Goal: Task Accomplishment & Management: Complete application form

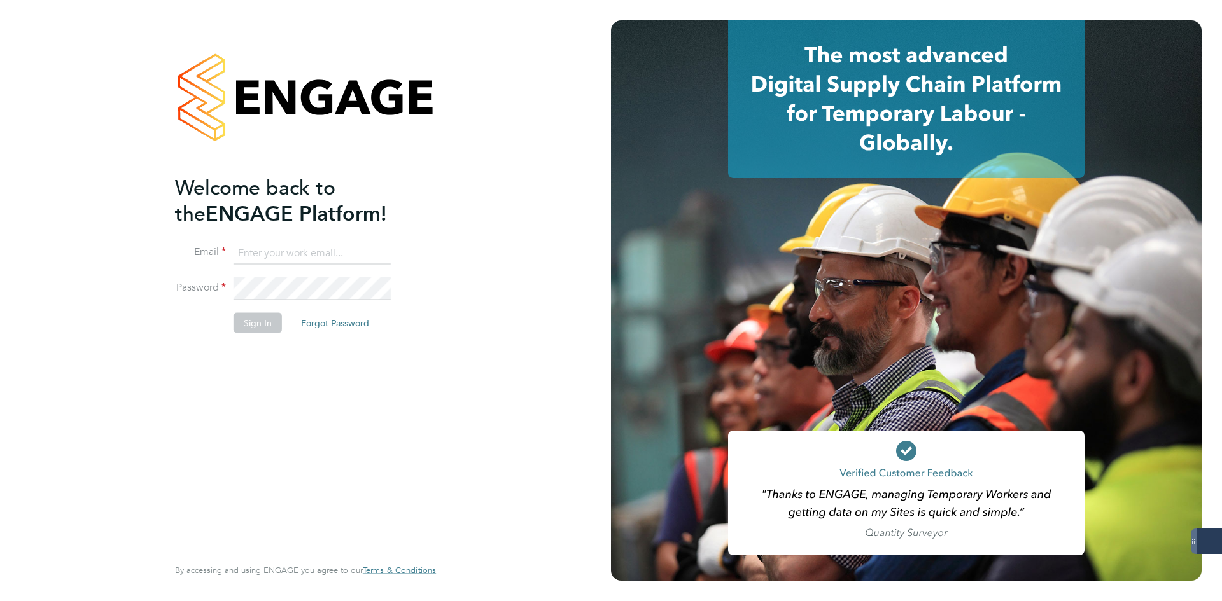
type input "[EMAIL_ADDRESS][DOMAIN_NAME]"
click at [263, 321] on button "Sign In" at bounding box center [258, 322] width 48 height 20
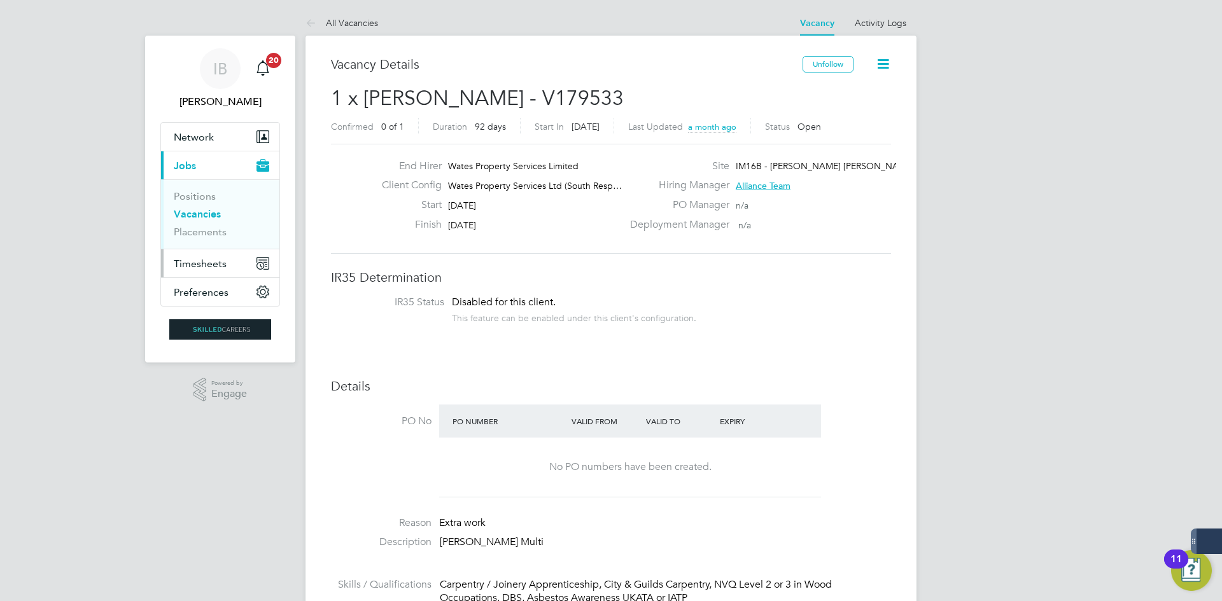
click at [199, 262] on span "Timesheets" at bounding box center [200, 264] width 53 height 12
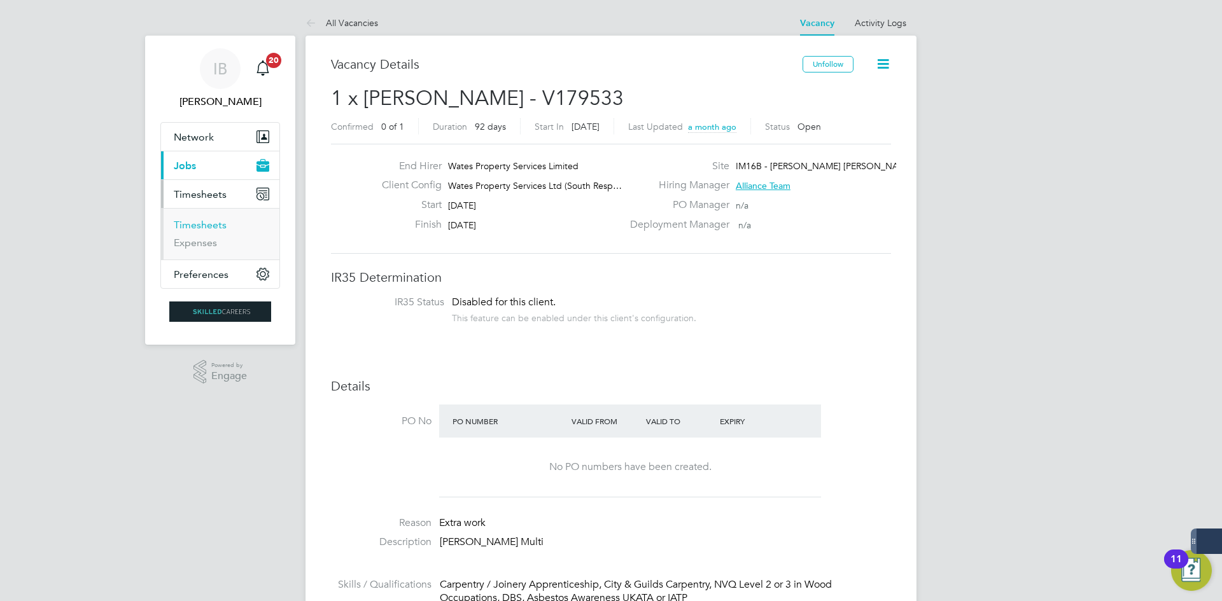
click at [208, 226] on link "Timesheets" at bounding box center [200, 225] width 53 height 12
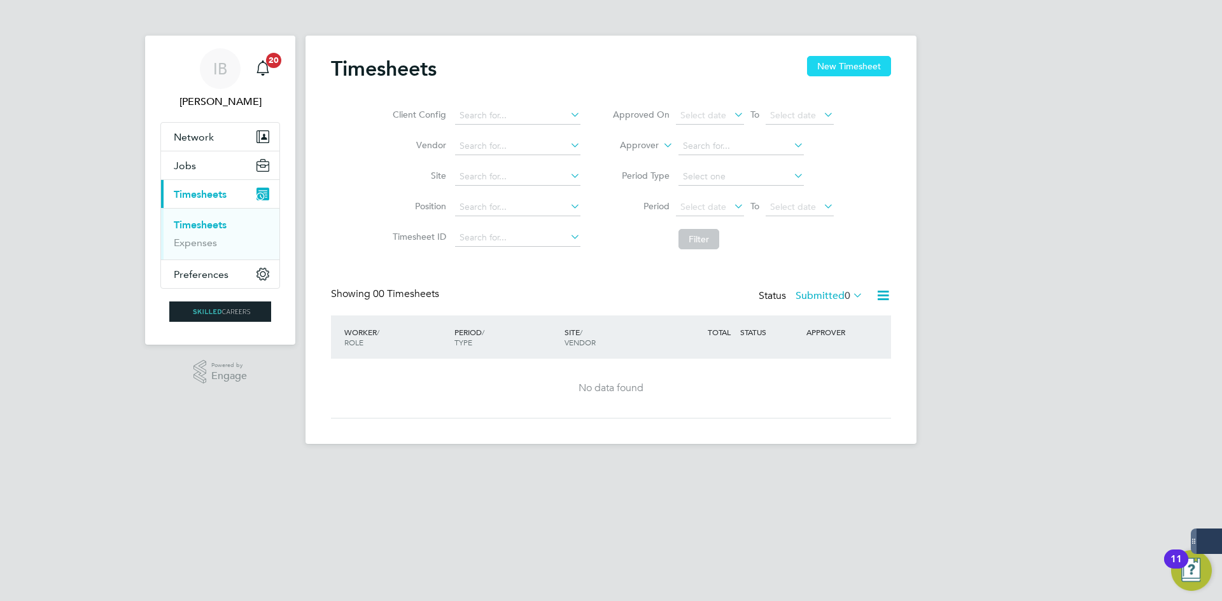
click at [819, 73] on button "New Timesheet" at bounding box center [849, 66] width 84 height 20
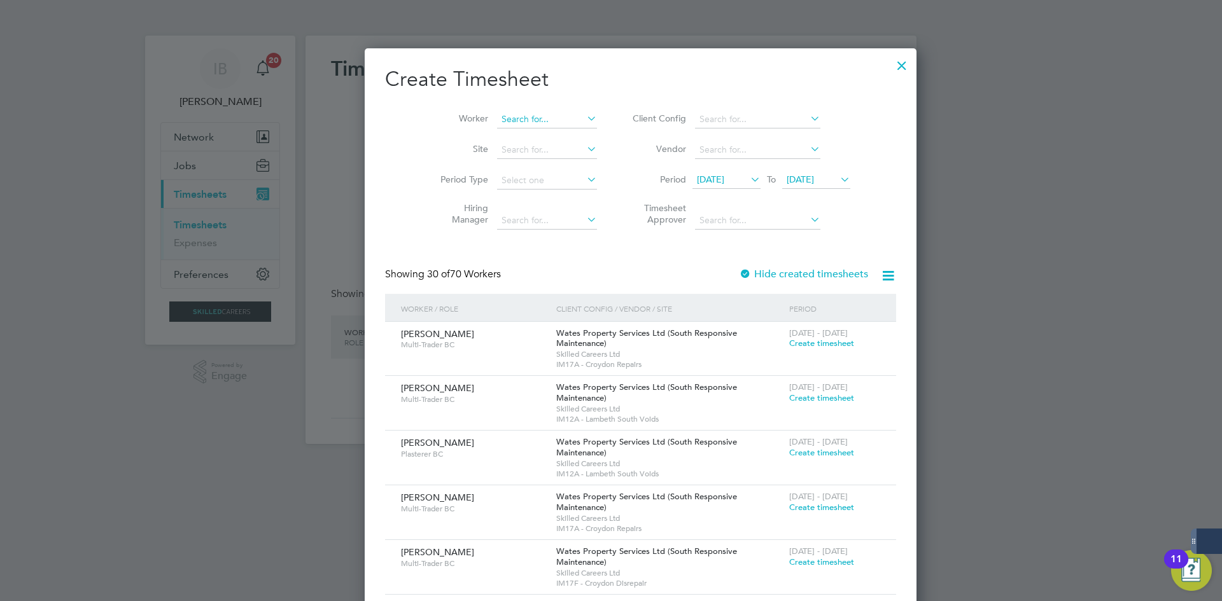
scroll to position [2053, 498]
click at [497, 124] on input at bounding box center [547, 120] width 100 height 18
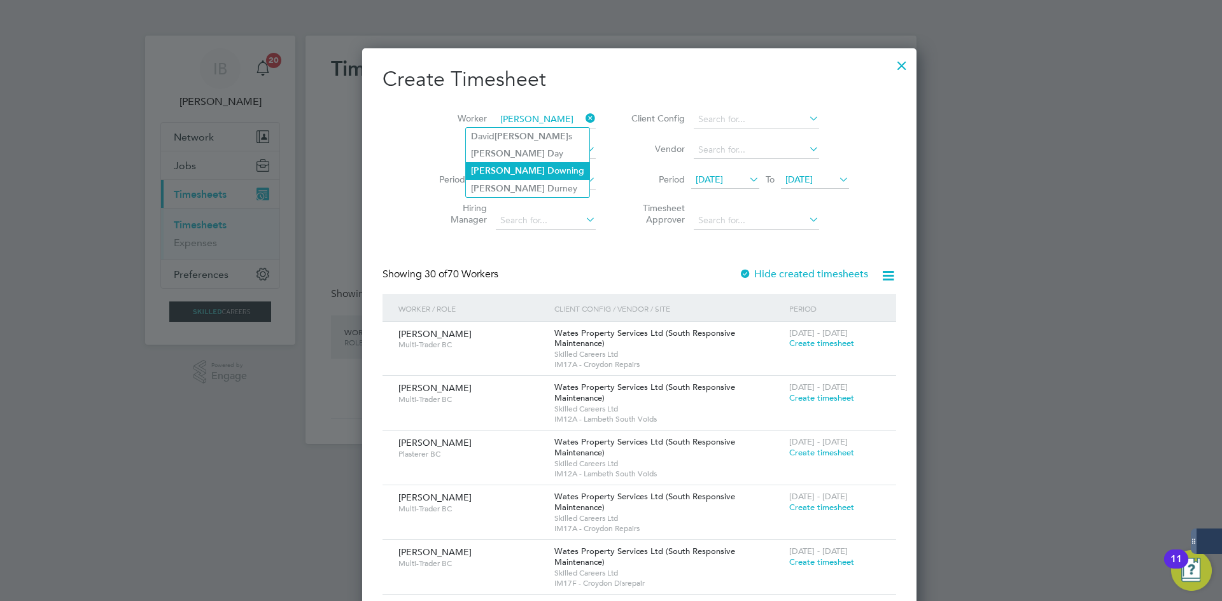
click at [516, 168] on li "[PERSON_NAME]" at bounding box center [527, 170] width 123 height 17
type input "[PERSON_NAME]"
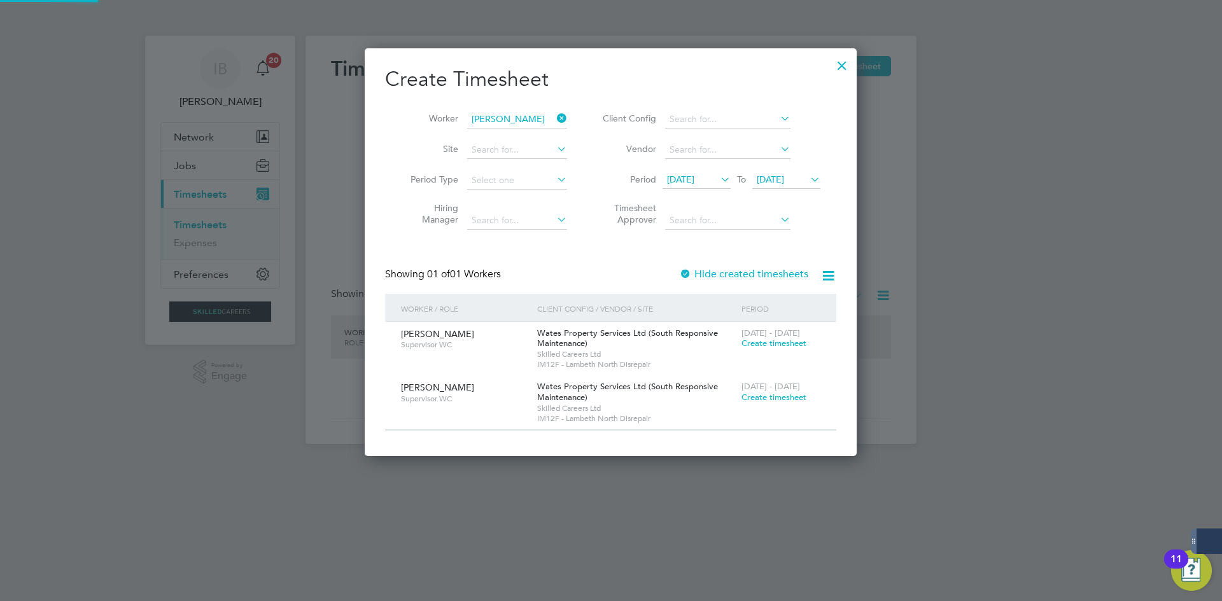
scroll to position [408, 492]
click at [772, 402] on span "Create timesheet" at bounding box center [773, 397] width 65 height 11
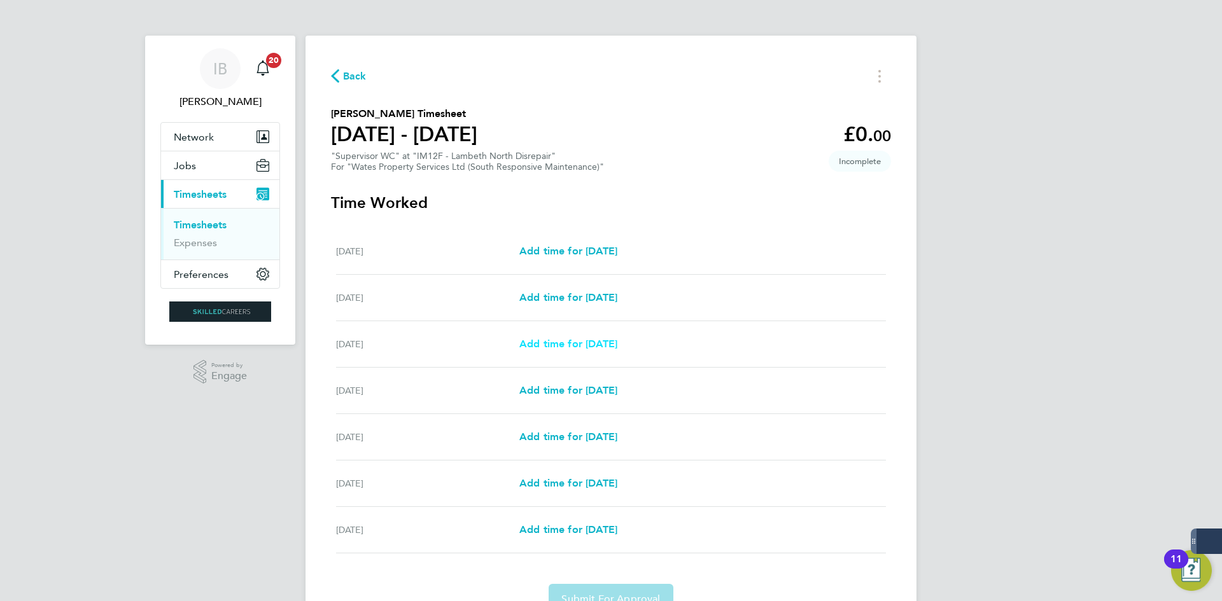
click at [548, 344] on span "Add time for [DATE]" at bounding box center [568, 344] width 98 height 12
select select "30"
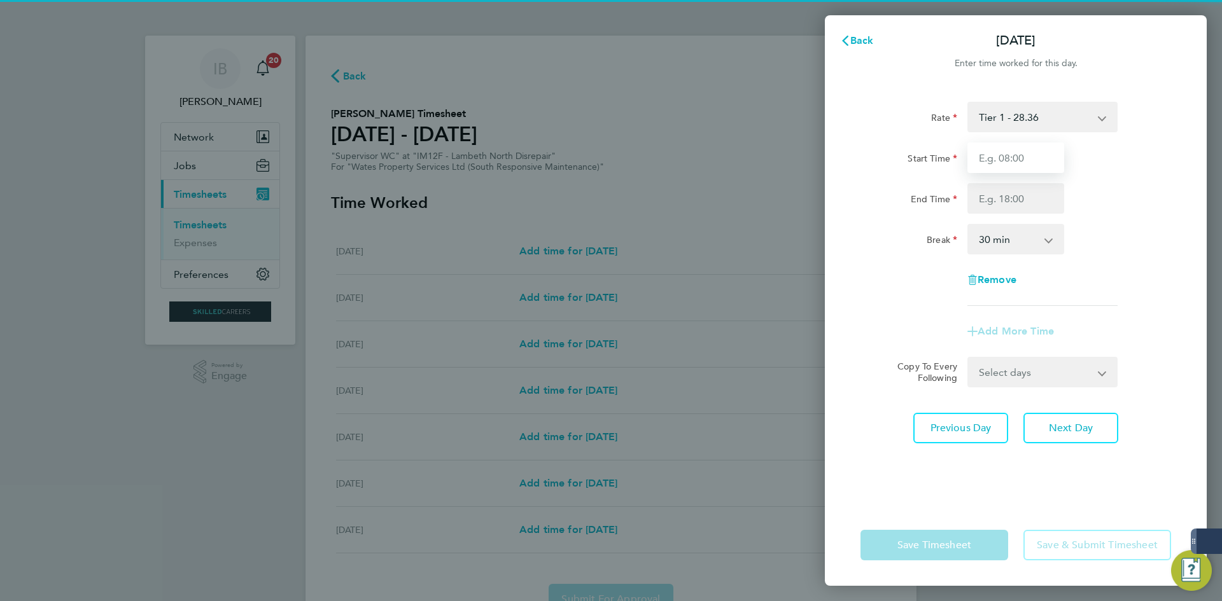
click at [1017, 160] on input "Start Time" at bounding box center [1015, 158] width 97 height 31
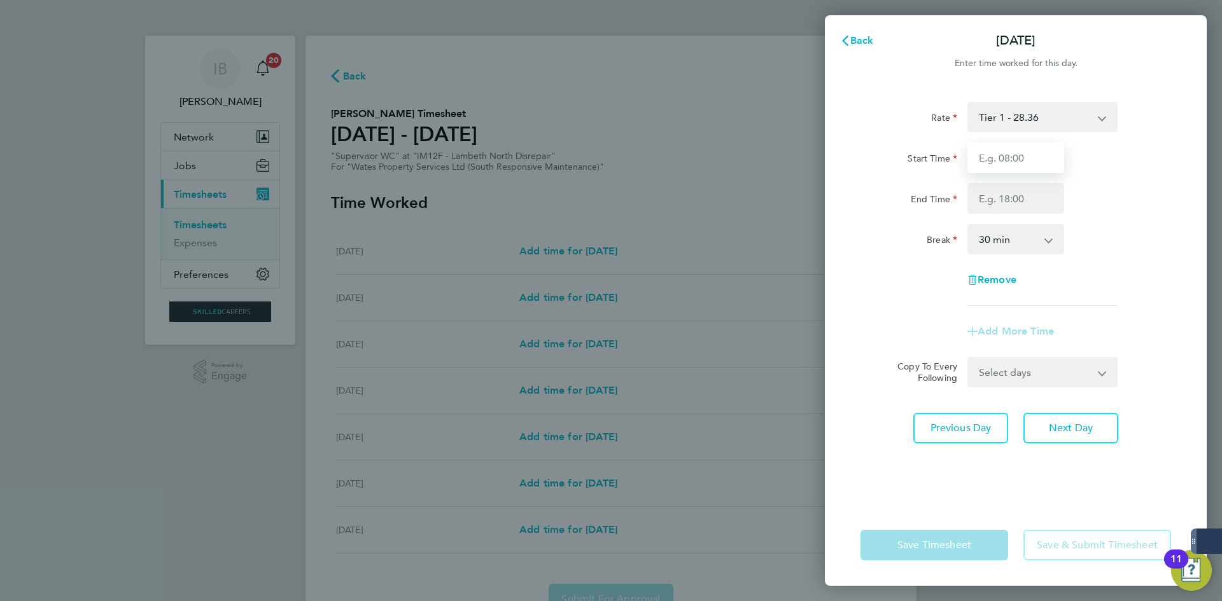
type input "08:00"
drag, startPoint x: 1031, startPoint y: 172, endPoint x: 1047, endPoint y: 196, distance: 28.6
click at [1047, 196] on input "End Time" at bounding box center [1015, 198] width 97 height 31
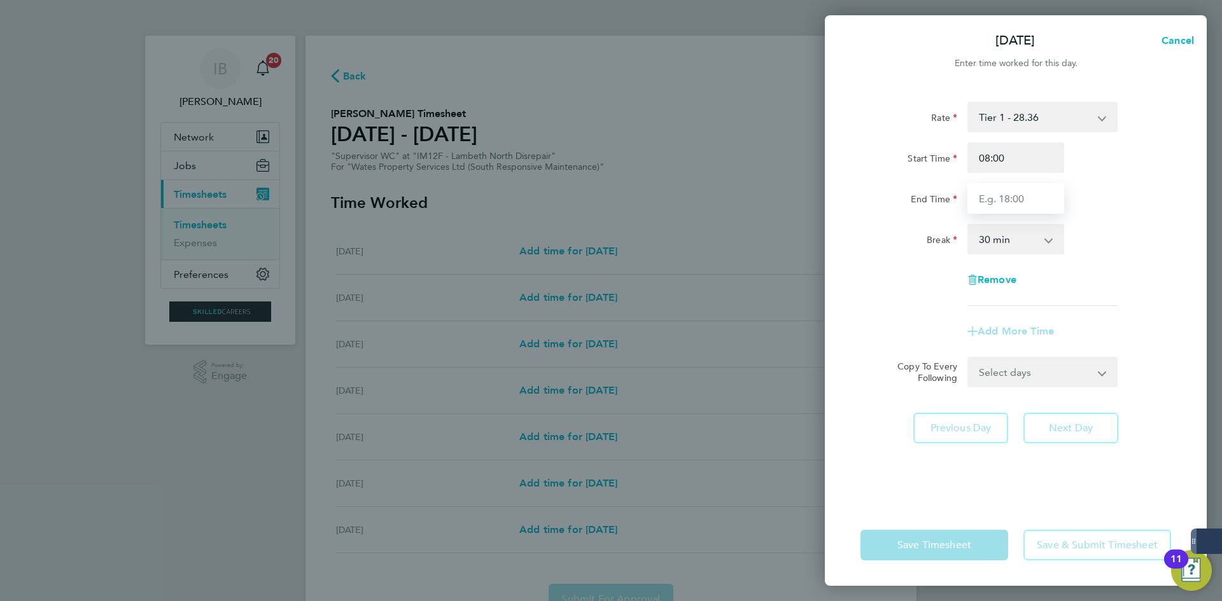
type input "17:00"
click at [1027, 373] on form "Rate Tier 1 - 28.36 Start Time 08:00 End Time 17:00 Break 0 min 15 min 30 min 4…" at bounding box center [1015, 245] width 311 height 286
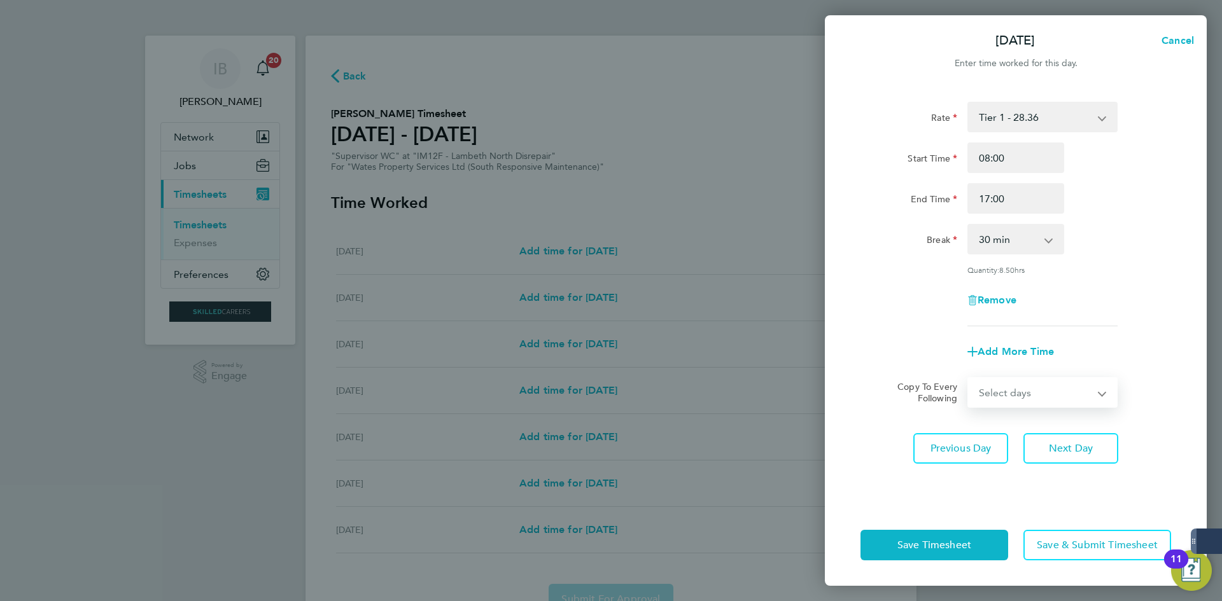
select select "DAY"
click at [968, 379] on select "Select days Day [DATE] [DATE] [DATE] [DATE]" at bounding box center [1035, 393] width 134 height 28
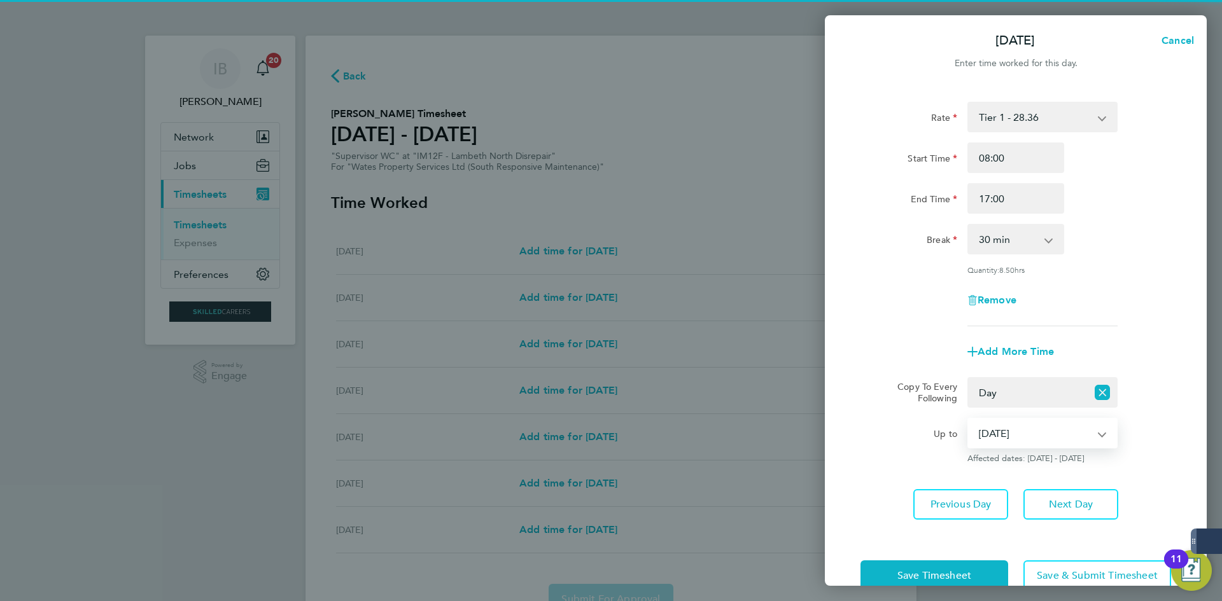
click at [1024, 424] on select "[DATE] [DATE] [DATE] [DATE]" at bounding box center [1034, 433] width 132 height 28
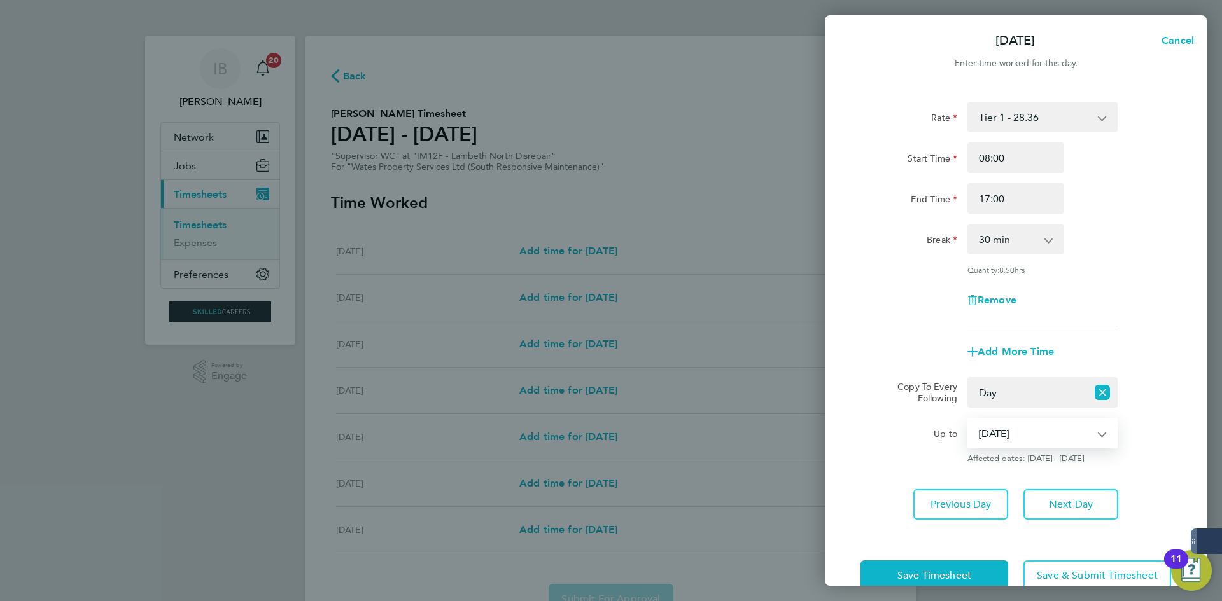
select select "[DATE]"
click at [968, 419] on select "[DATE] [DATE] [DATE] [DATE]" at bounding box center [1034, 433] width 132 height 28
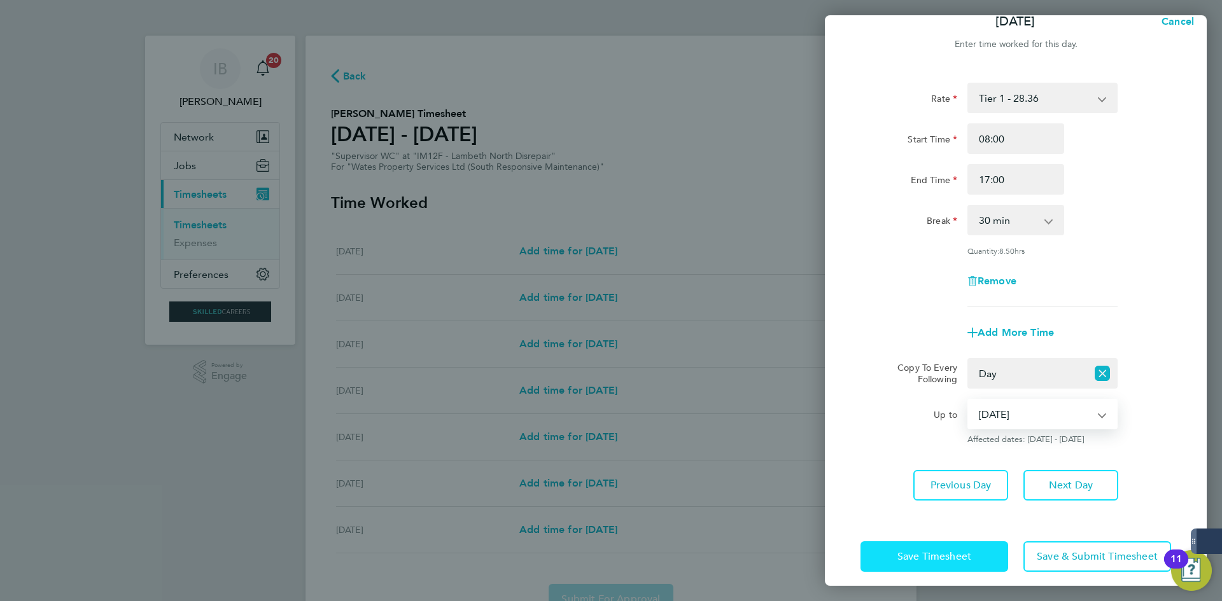
scroll to position [29, 0]
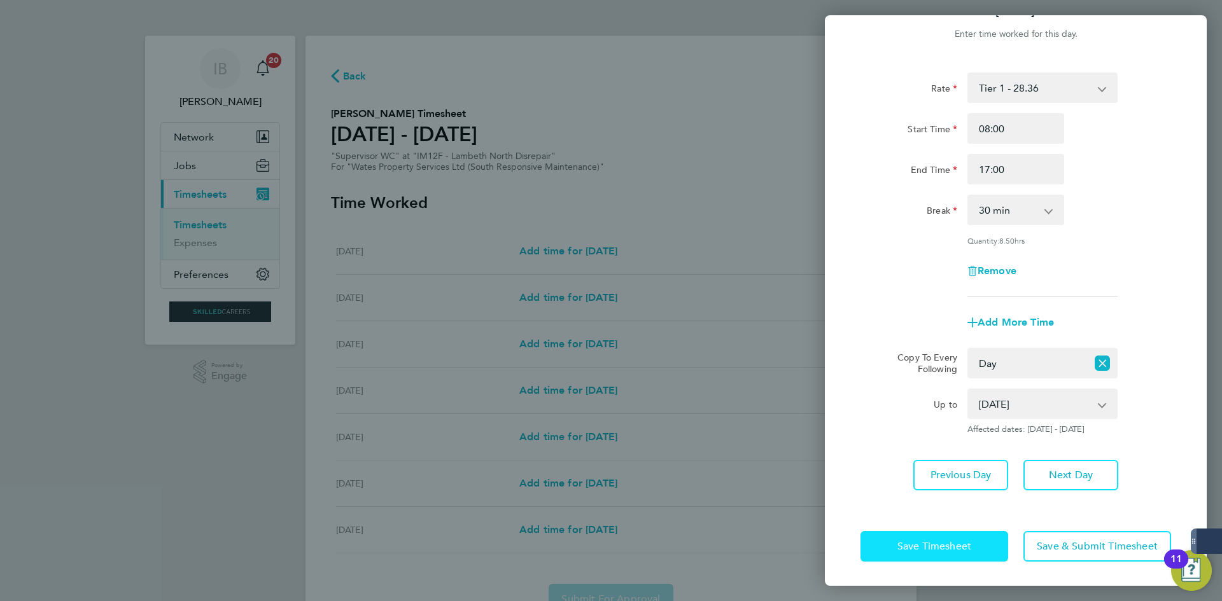
click at [946, 547] on span "Save Timesheet" at bounding box center [934, 546] width 74 height 13
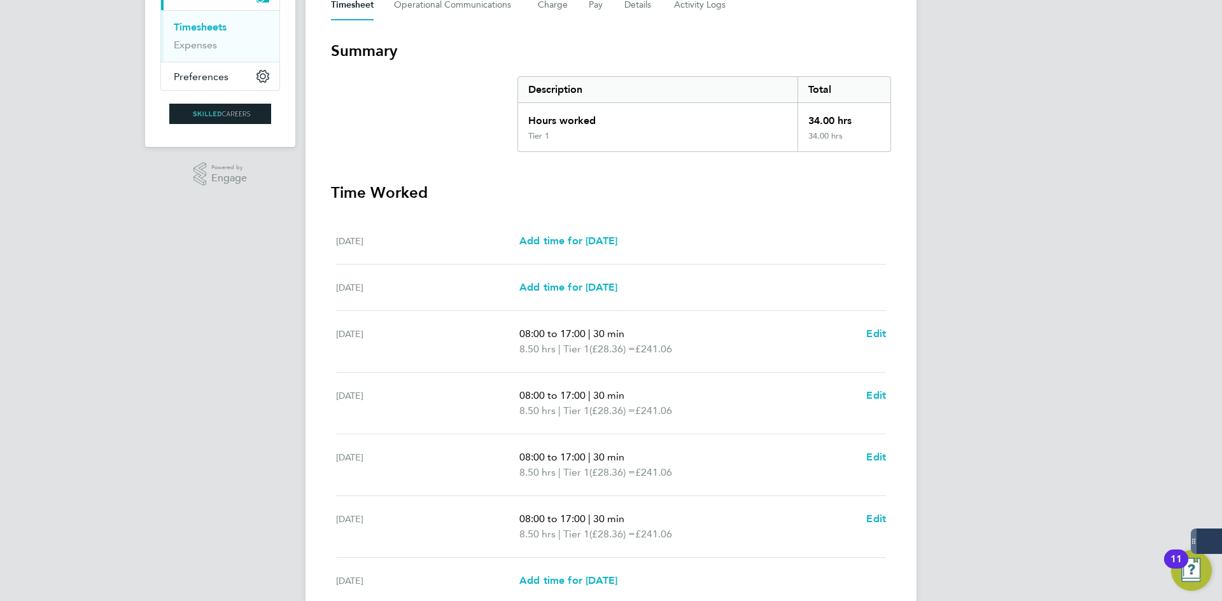
scroll to position [313, 0]
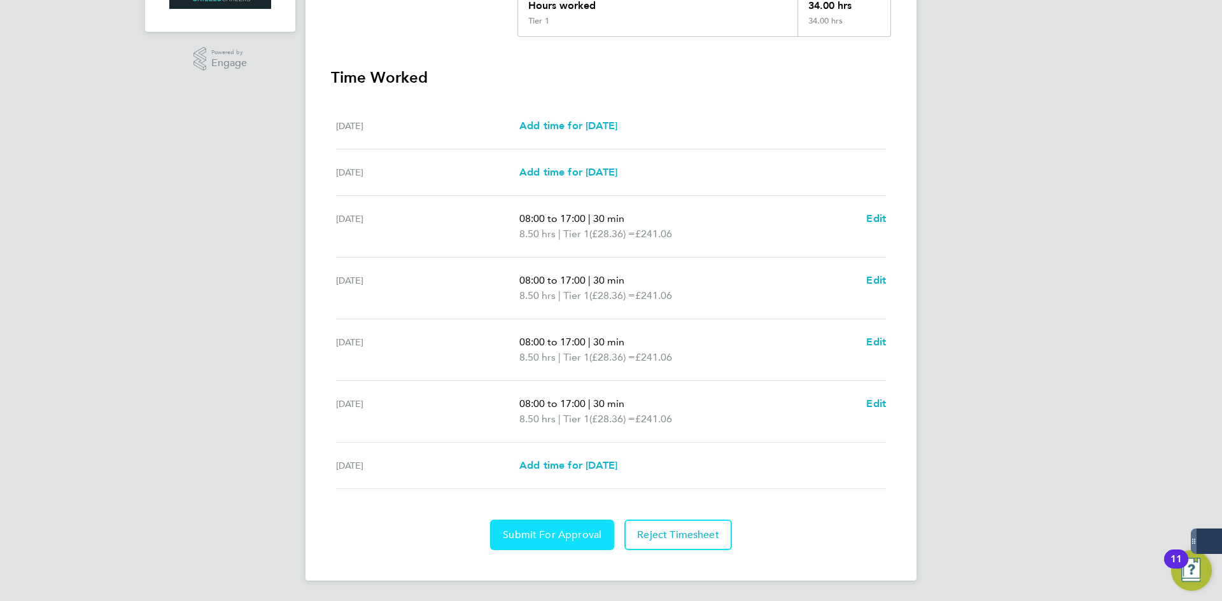
click at [543, 532] on span "Submit For Approval" at bounding box center [552, 535] width 99 height 13
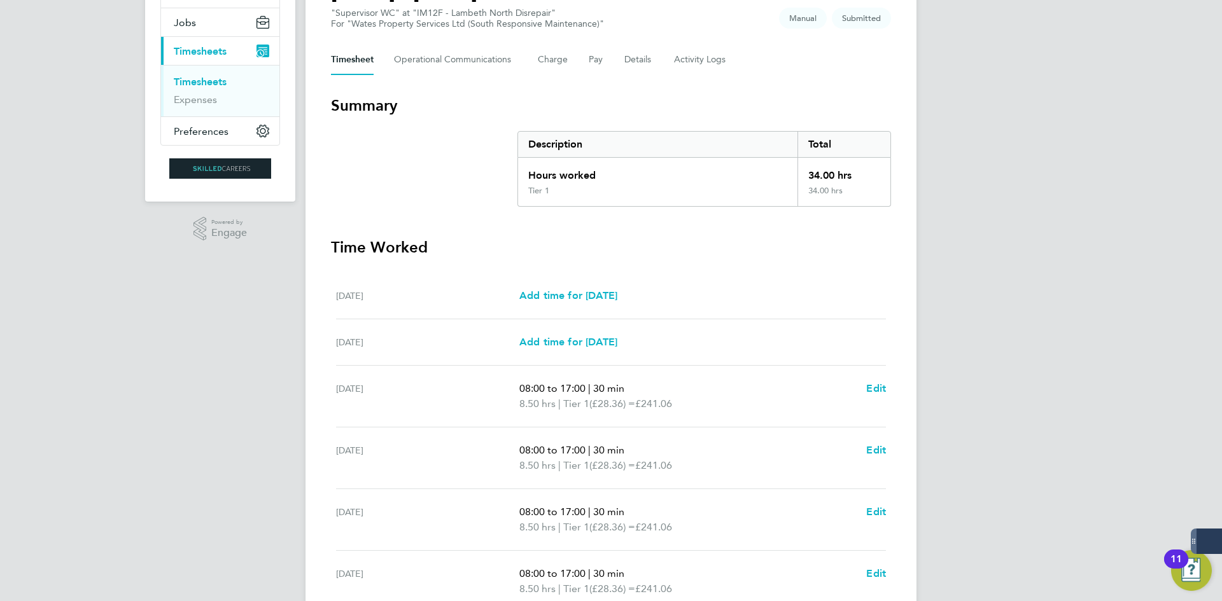
scroll to position [0, 0]
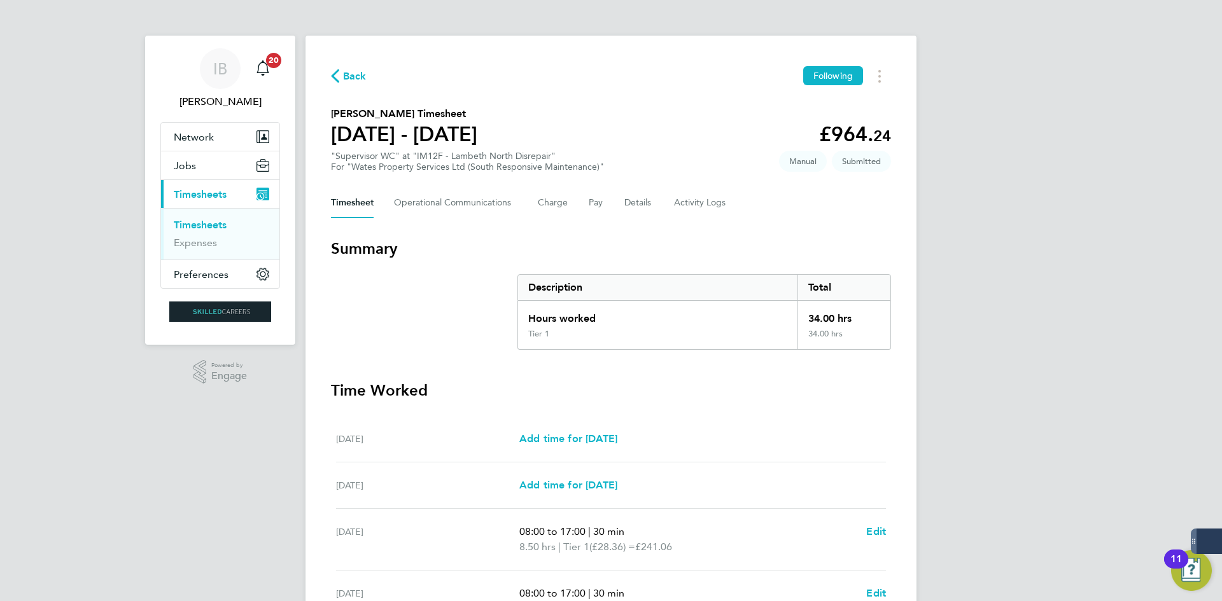
click at [350, 73] on span "Back" at bounding box center [355, 76] width 24 height 15
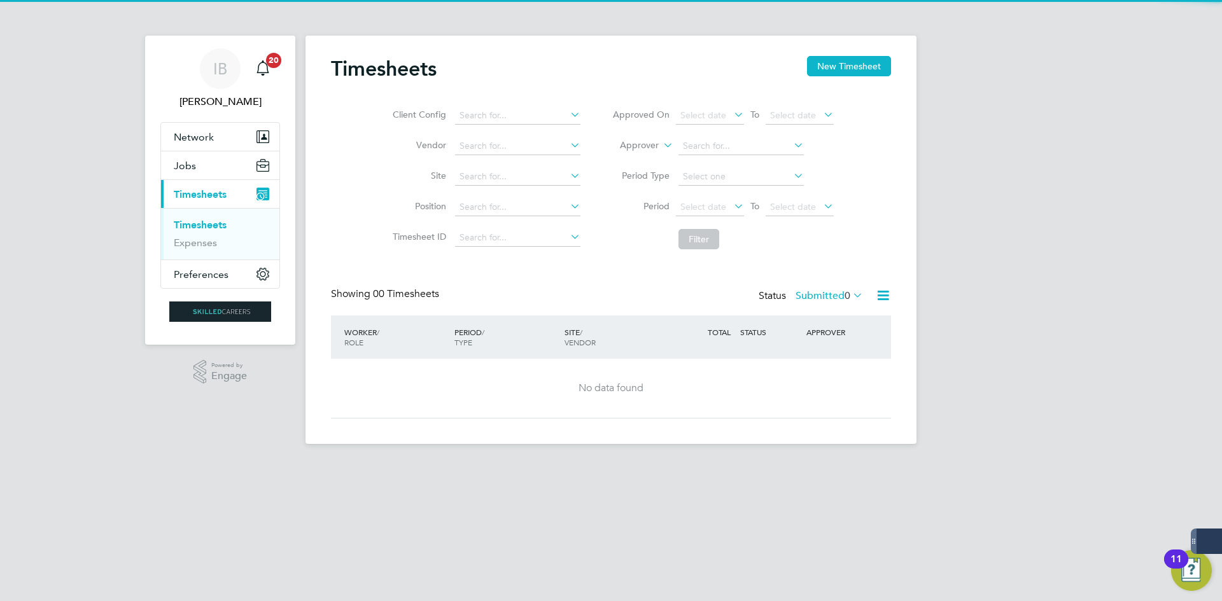
click at [834, 78] on div "Timesheets New Timesheet" at bounding box center [611, 75] width 560 height 38
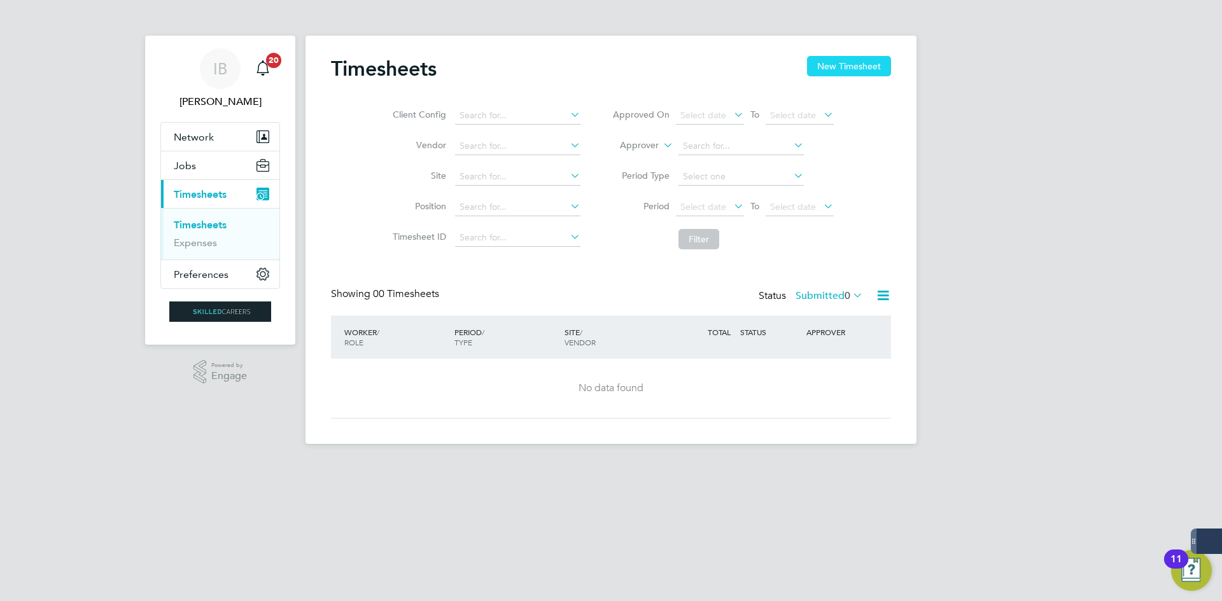
click at [832, 73] on button "New Timesheet" at bounding box center [849, 66] width 84 height 20
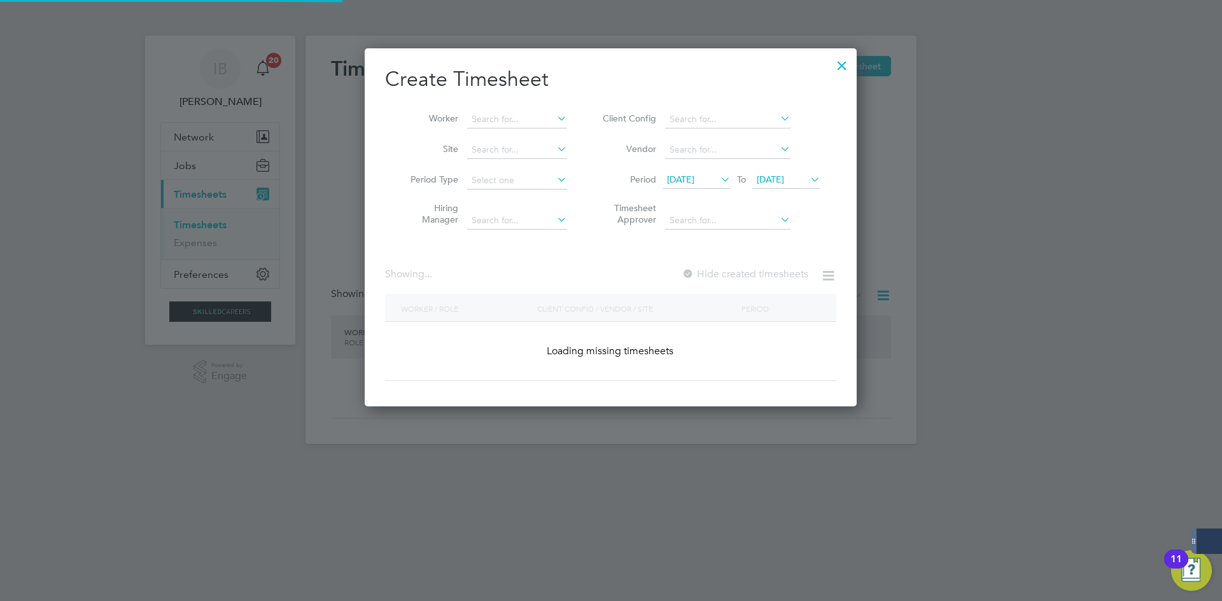
scroll to position [2053, 498]
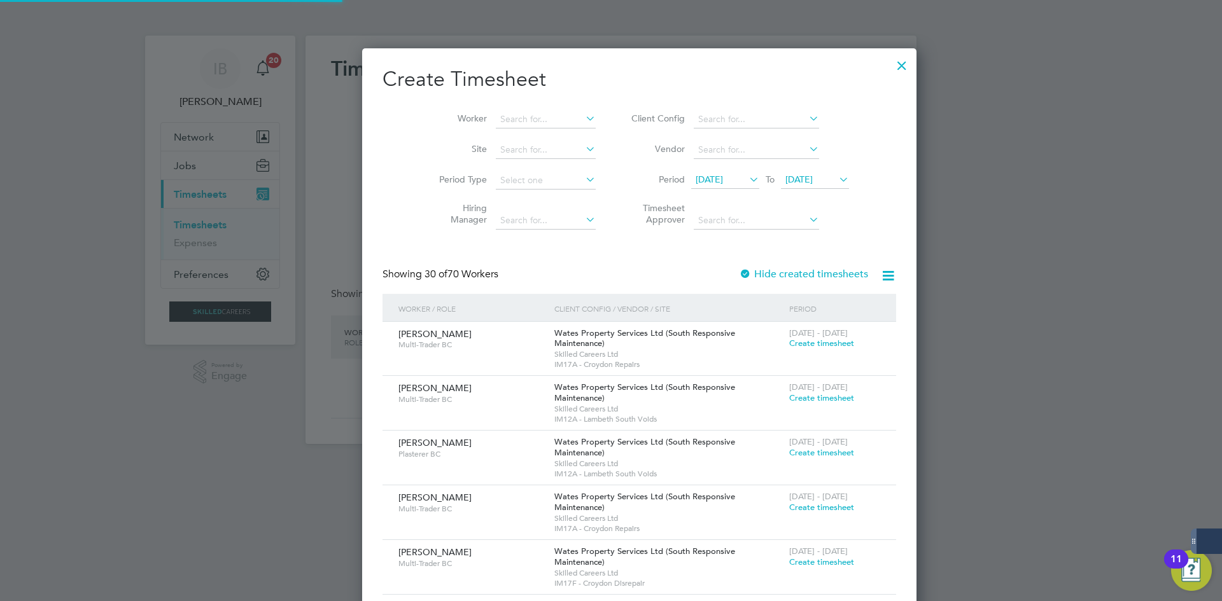
click at [626, 129] on li "Client Config" at bounding box center [737, 119] width 253 height 31
click at [526, 113] on input at bounding box center [546, 120] width 100 height 18
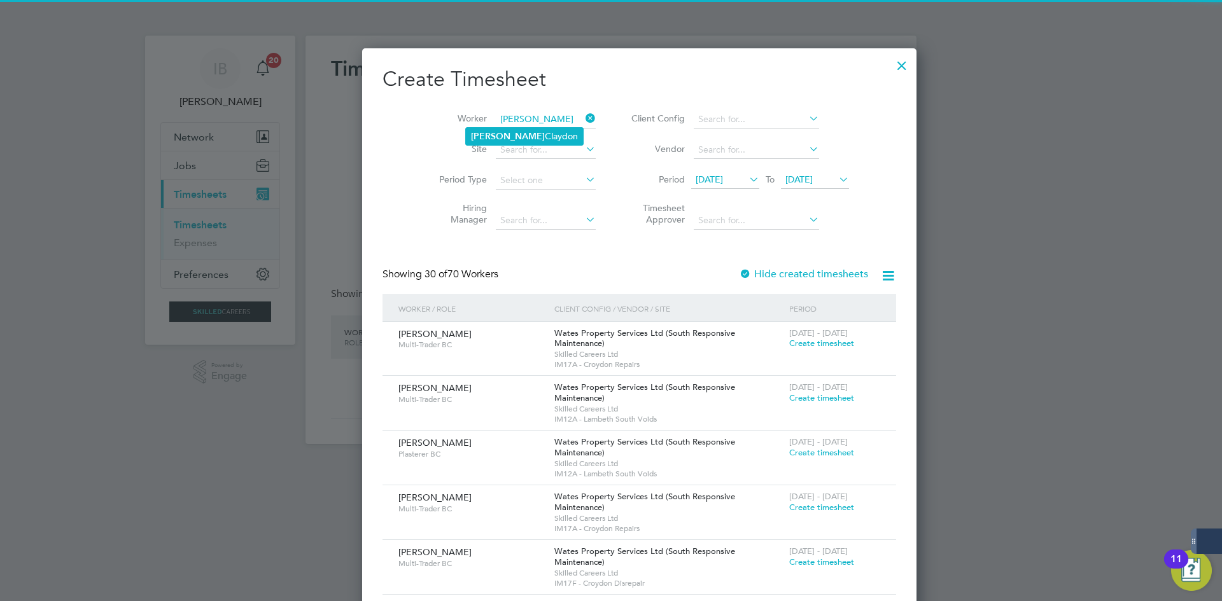
click at [515, 133] on li "[PERSON_NAME]" at bounding box center [524, 136] width 117 height 17
type input "[PERSON_NAME]"
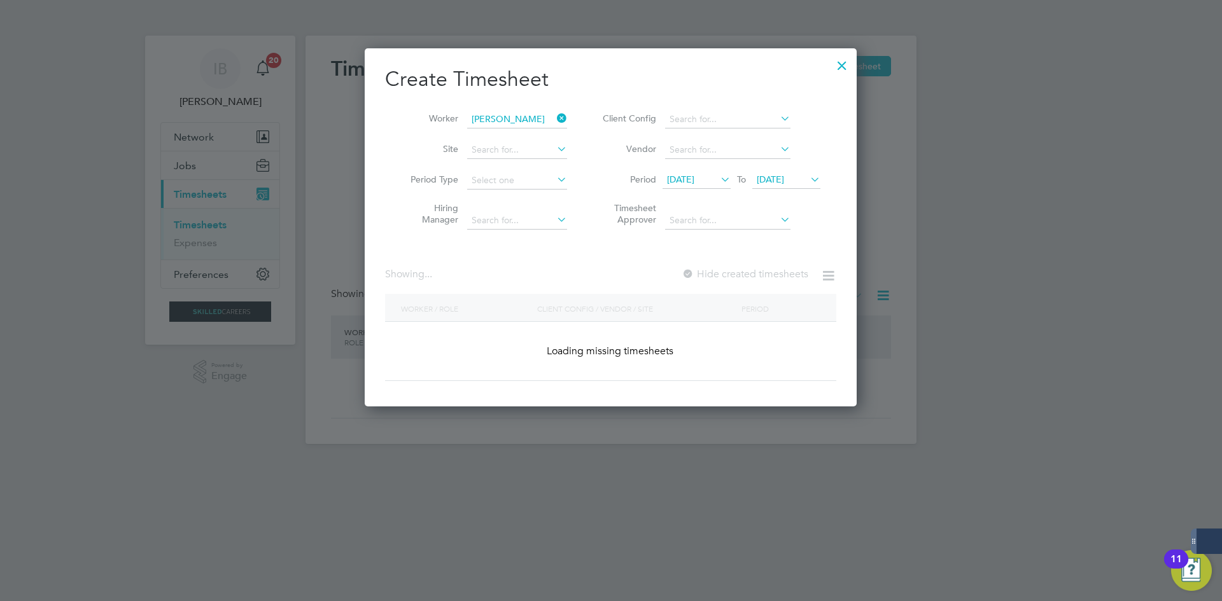
scroll to position [354, 492]
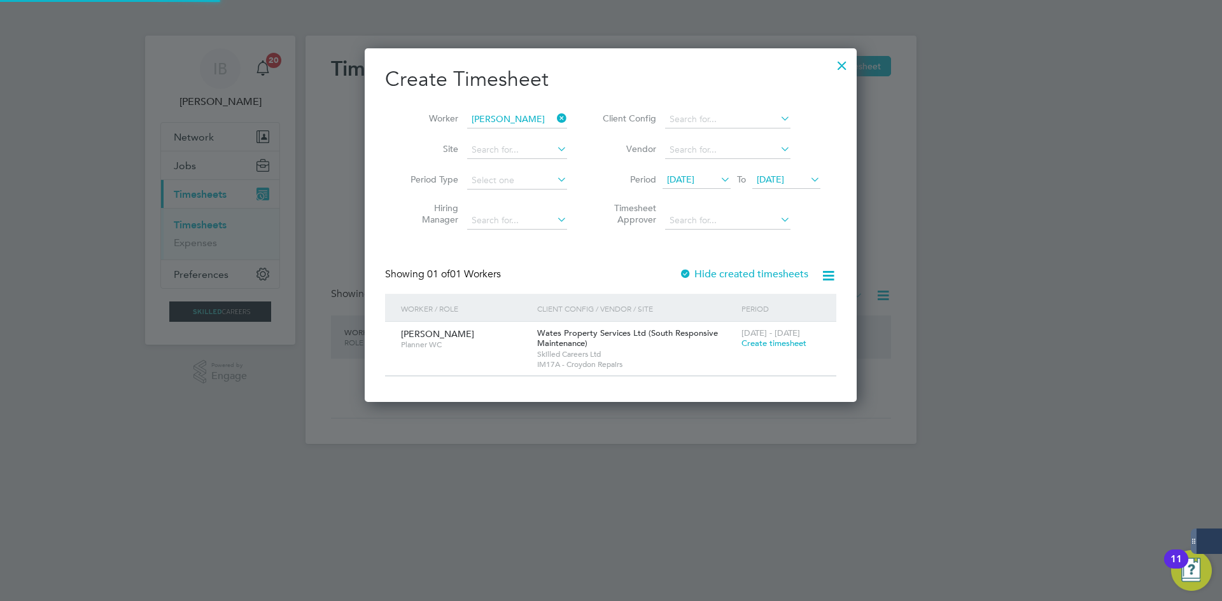
click at [781, 337] on span "[DATE] - [DATE]" at bounding box center [770, 333] width 59 height 11
click at [781, 343] on span "Create timesheet" at bounding box center [773, 343] width 65 height 11
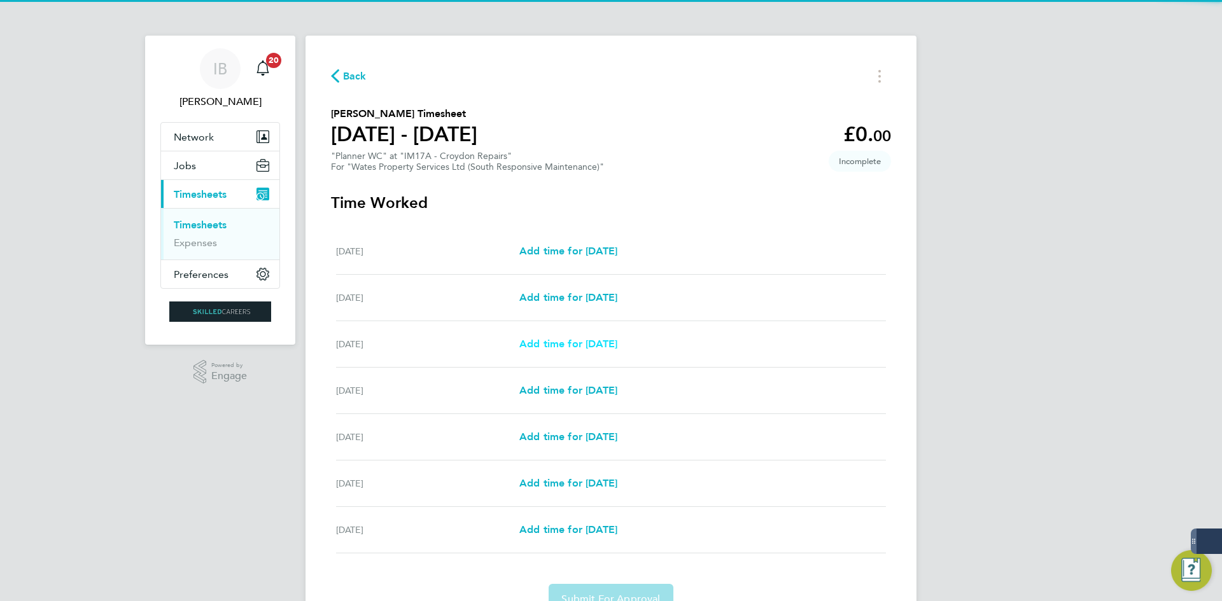
click at [595, 345] on span "Add time for [DATE]" at bounding box center [568, 344] width 98 height 12
select select "30"
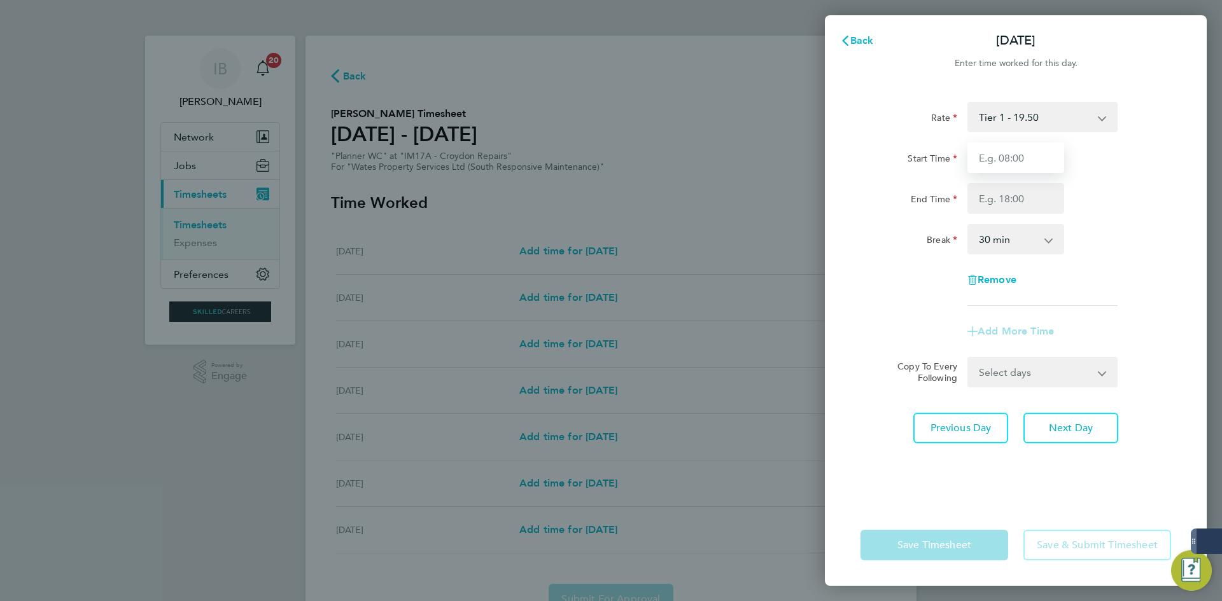
click at [1029, 166] on input "Start Time" at bounding box center [1015, 158] width 97 height 31
type input "08:00"
drag, startPoint x: 1033, startPoint y: 199, endPoint x: 1031, endPoint y: 212, distance: 12.8
click at [1033, 199] on input "End Time" at bounding box center [1015, 198] width 97 height 31
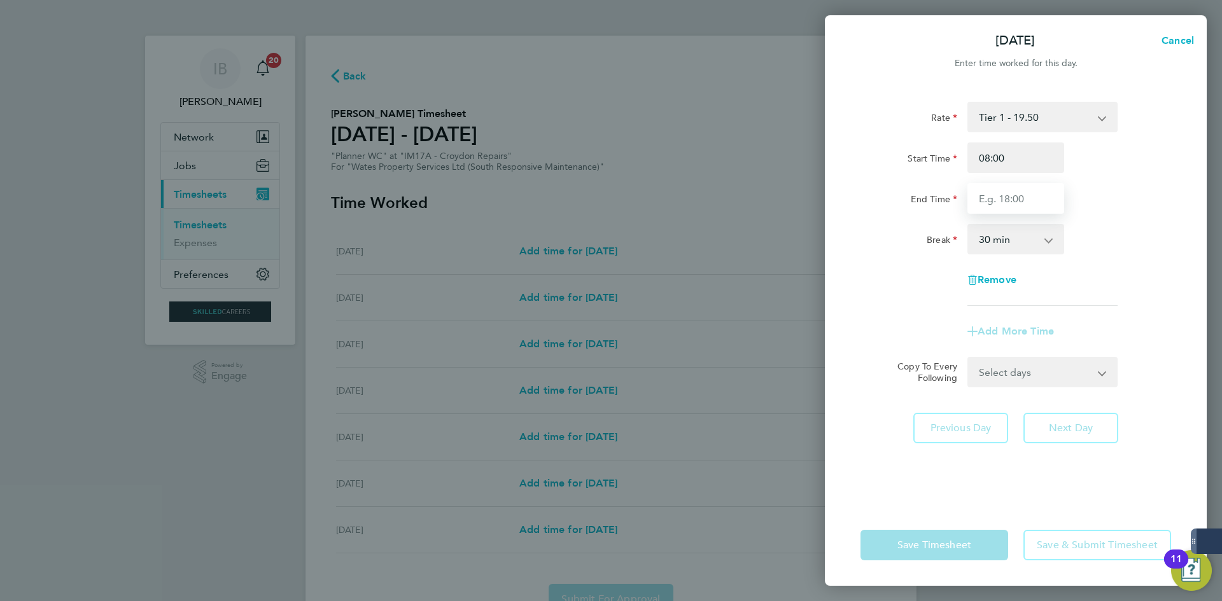
type input "17:00"
drag, startPoint x: 1025, startPoint y: 237, endPoint x: 1022, endPoint y: 248, distance: 11.7
click at [1025, 237] on select "0 min 15 min 30 min 45 min 60 min 75 min 90 min" at bounding box center [1007, 239] width 79 height 28
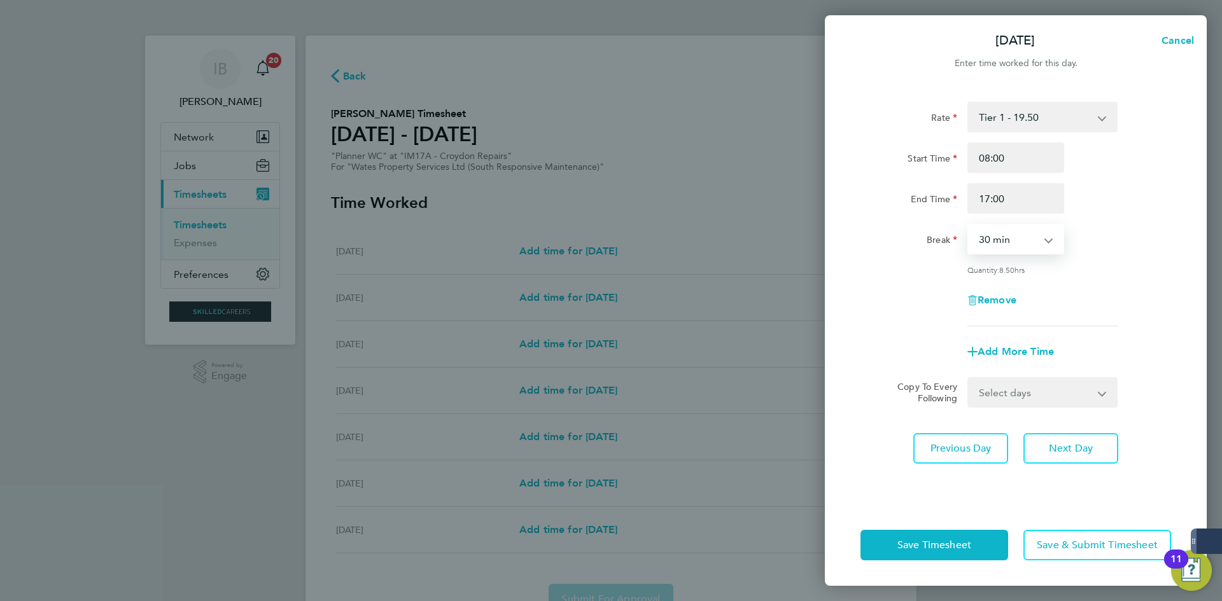
select select "60"
click at [968, 225] on select "0 min 15 min 30 min 45 min 60 min 75 min 90 min" at bounding box center [1007, 239] width 79 height 28
drag, startPoint x: 1014, startPoint y: 395, endPoint x: 1013, endPoint y: 401, distance: 6.5
click at [1014, 395] on select "Select days Day [DATE] [DATE] [DATE] [DATE]" at bounding box center [1035, 393] width 134 height 28
select select "DAY"
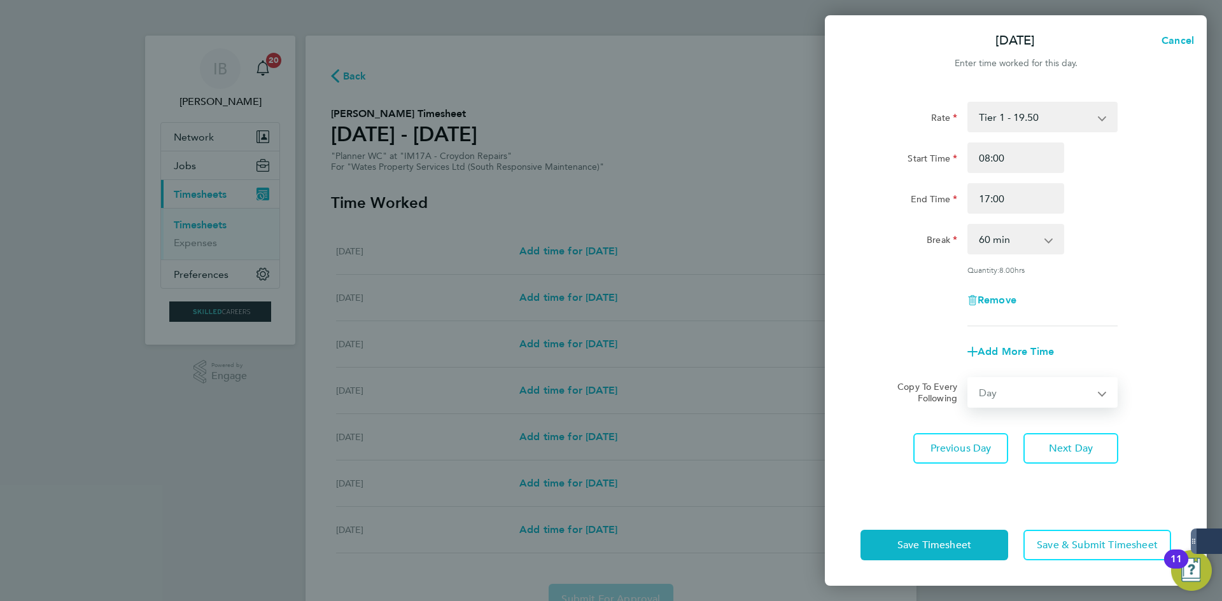
click at [968, 379] on select "Select days Day [DATE] [DATE] [DATE] [DATE]" at bounding box center [1035, 393] width 134 height 28
select select "[DATE]"
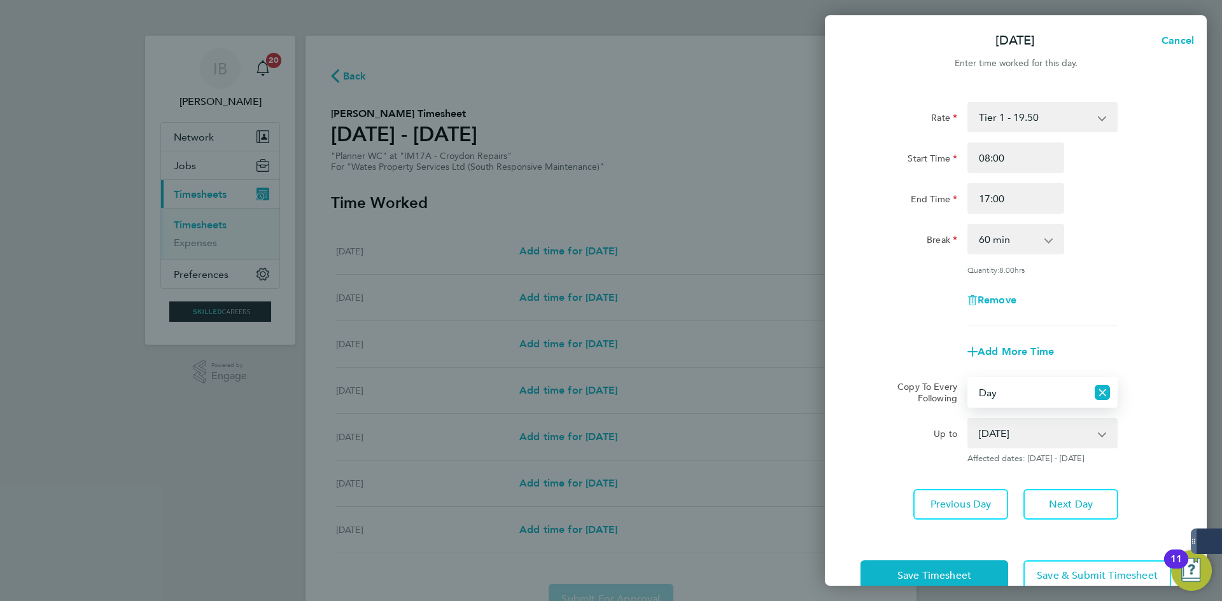
scroll to position [29, 0]
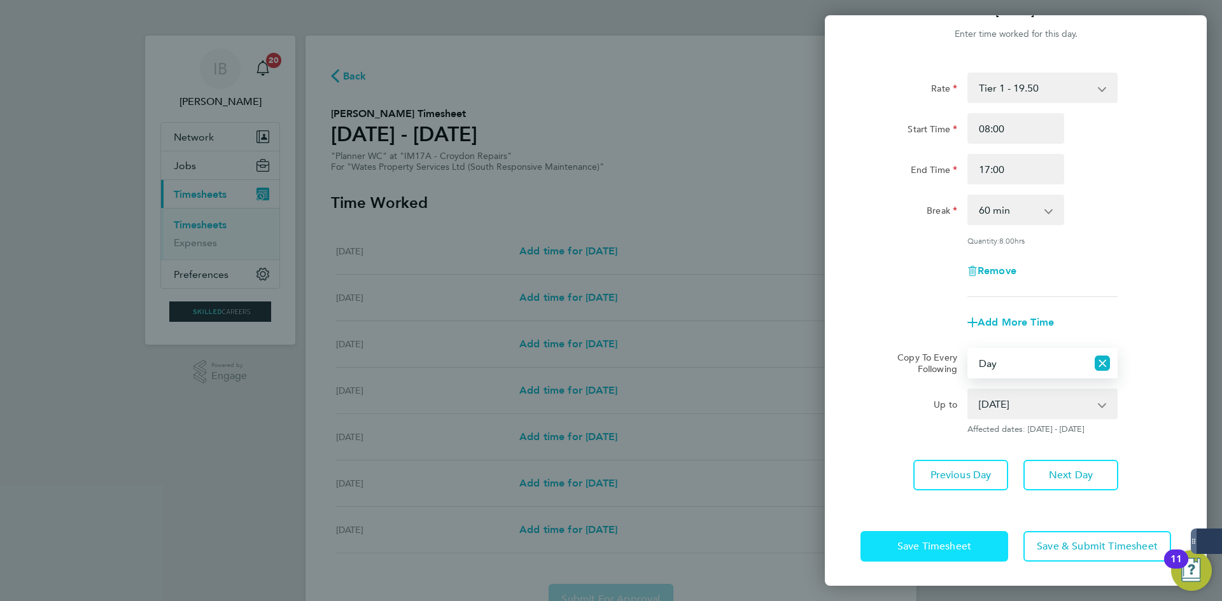
click at [947, 560] on button "Save Timesheet" at bounding box center [934, 546] width 148 height 31
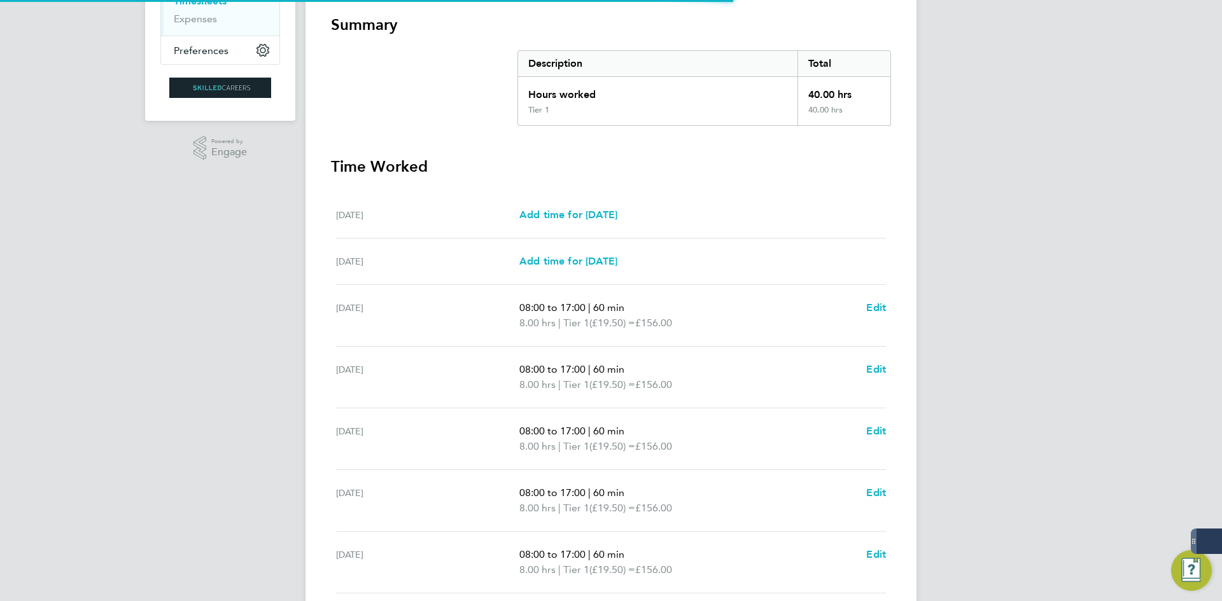
scroll to position [328, 0]
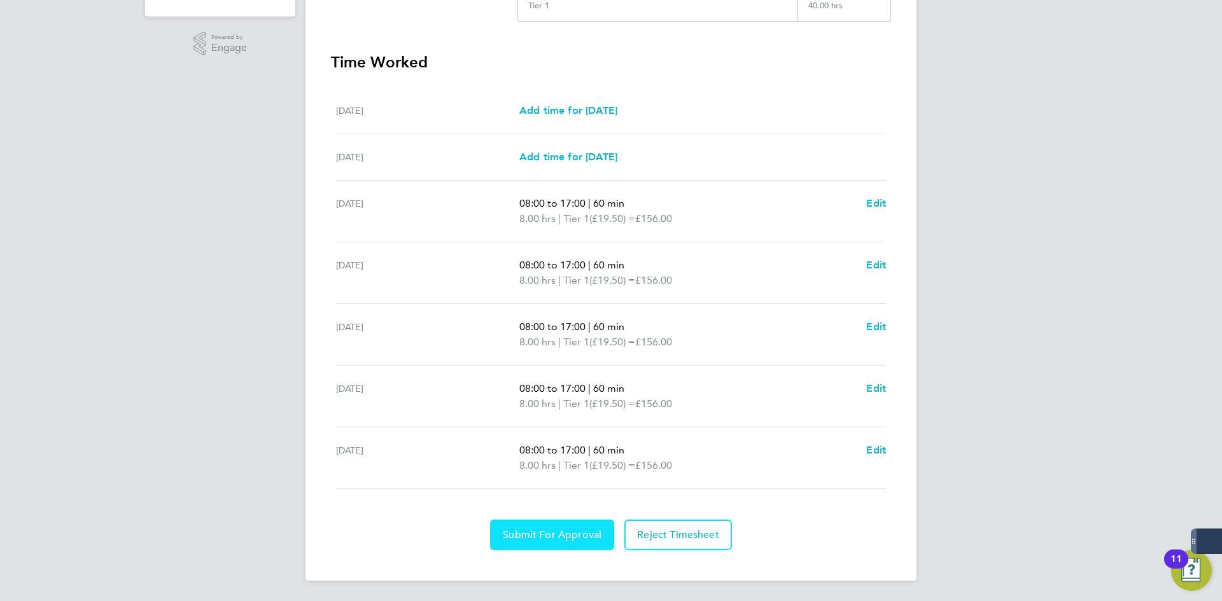
click at [561, 526] on button "Submit For Approval" at bounding box center [552, 535] width 124 height 31
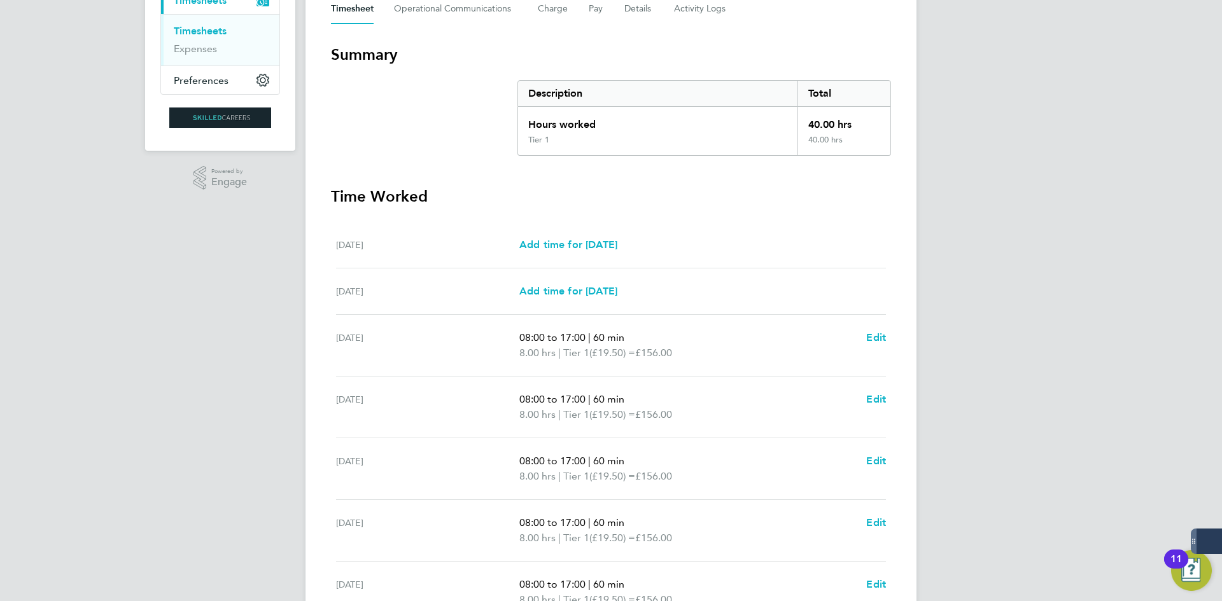
scroll to position [64, 0]
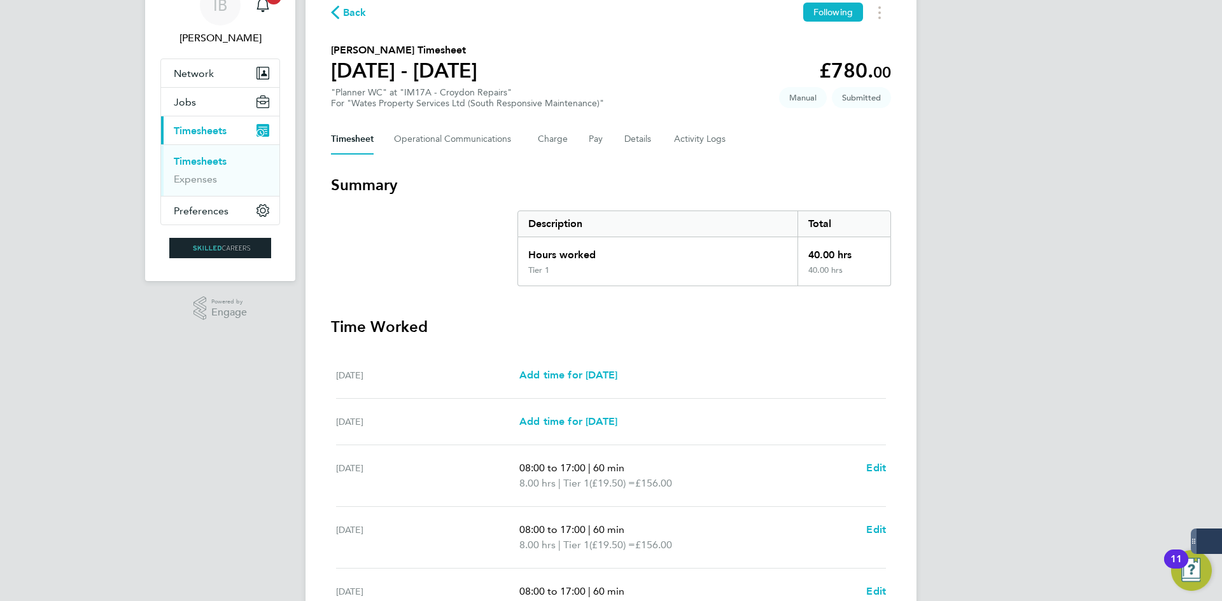
click at [359, 17] on span "Back" at bounding box center [355, 12] width 24 height 15
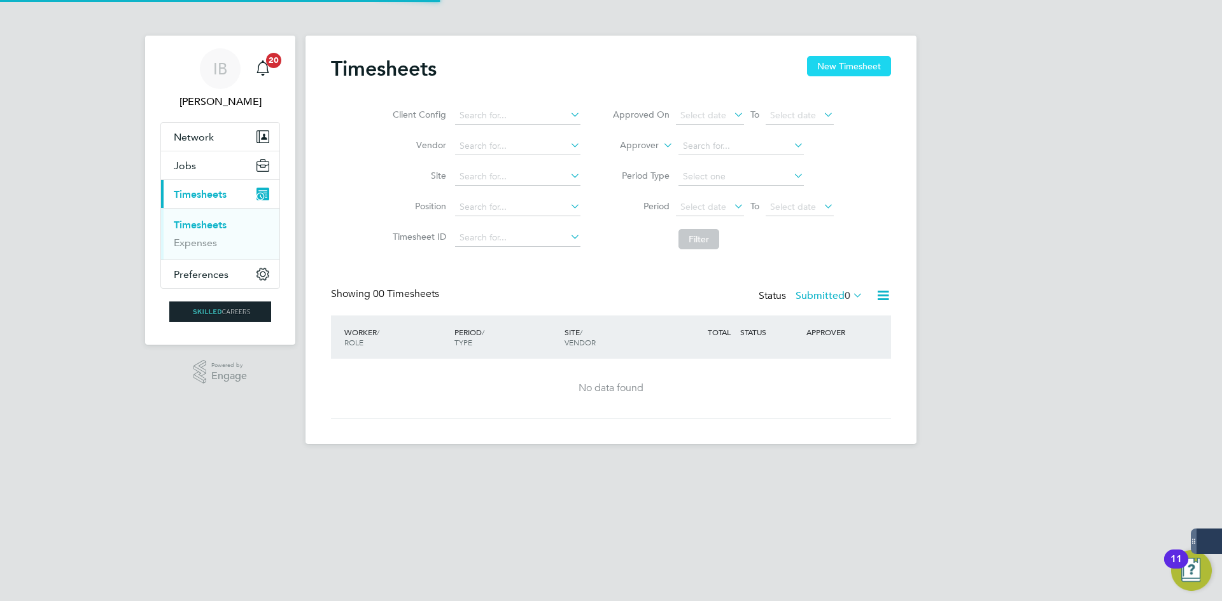
click at [852, 67] on button "New Timesheet" at bounding box center [849, 66] width 84 height 20
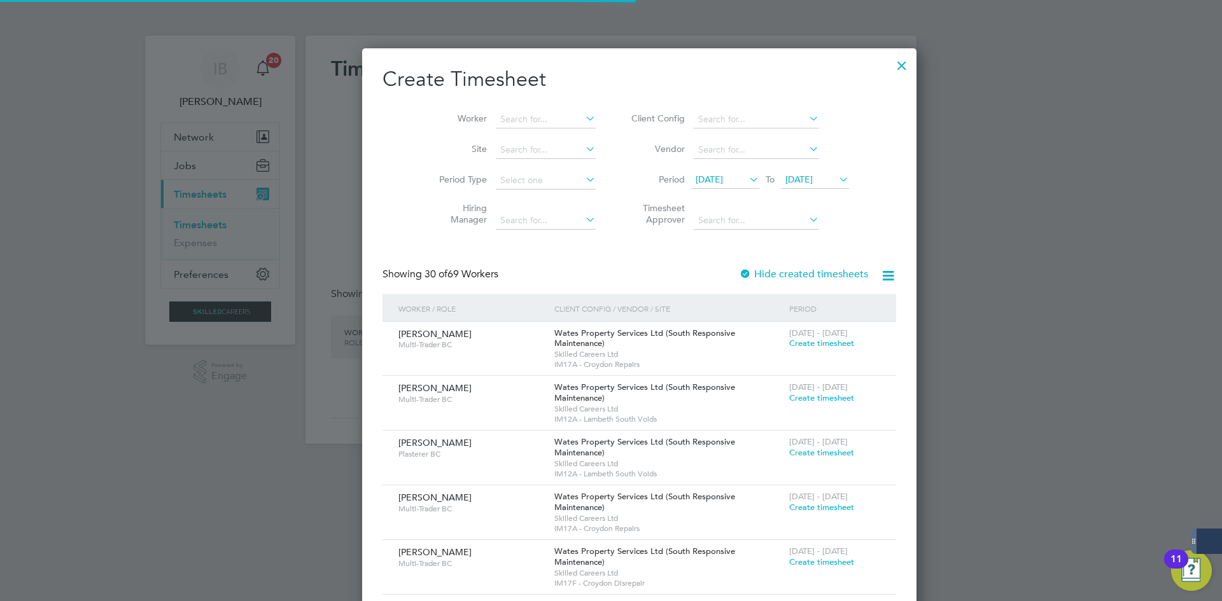
scroll to position [2053, 498]
click at [508, 114] on input at bounding box center [546, 120] width 100 height 18
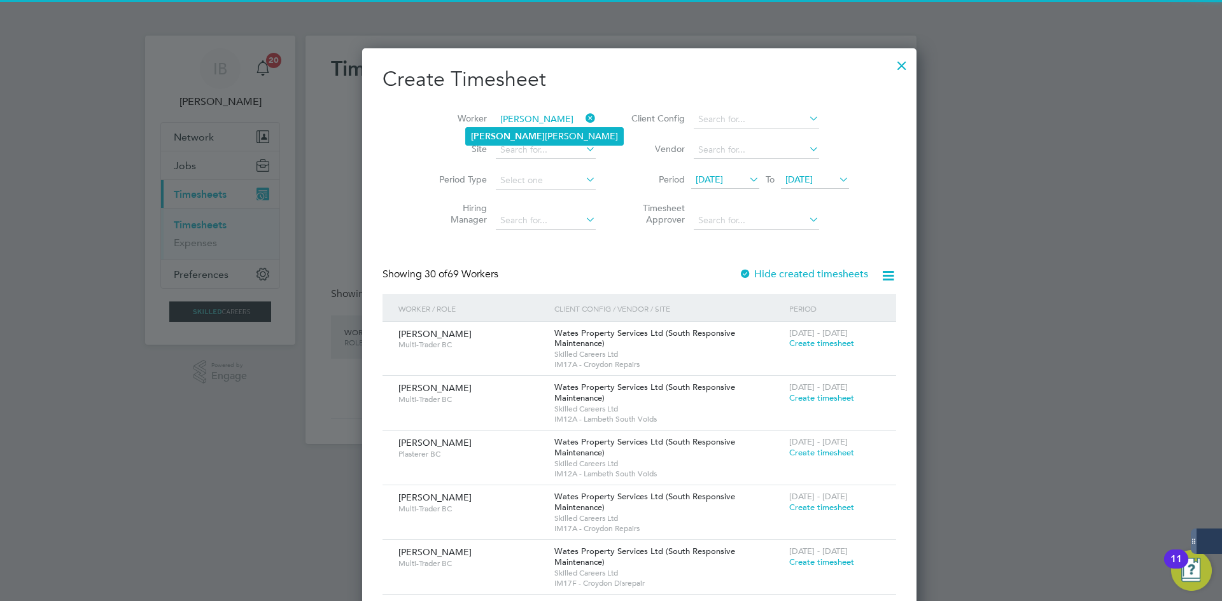
click at [510, 129] on li "[PERSON_NAME]" at bounding box center [544, 136] width 157 height 17
type input "[PERSON_NAME]"
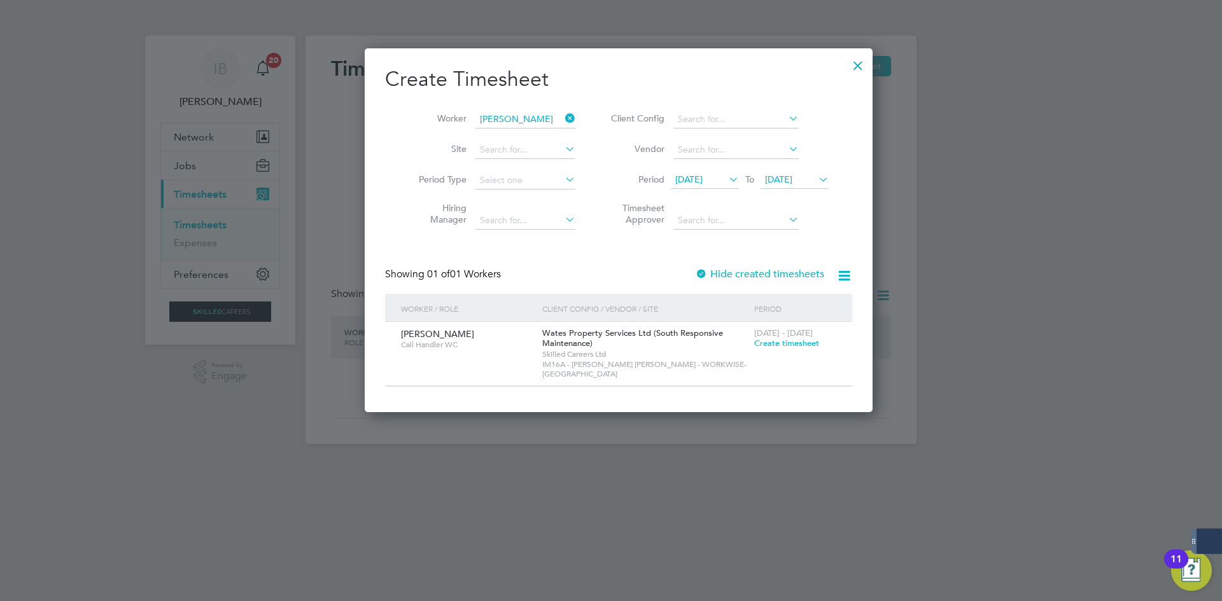
scroll to position [6, 6]
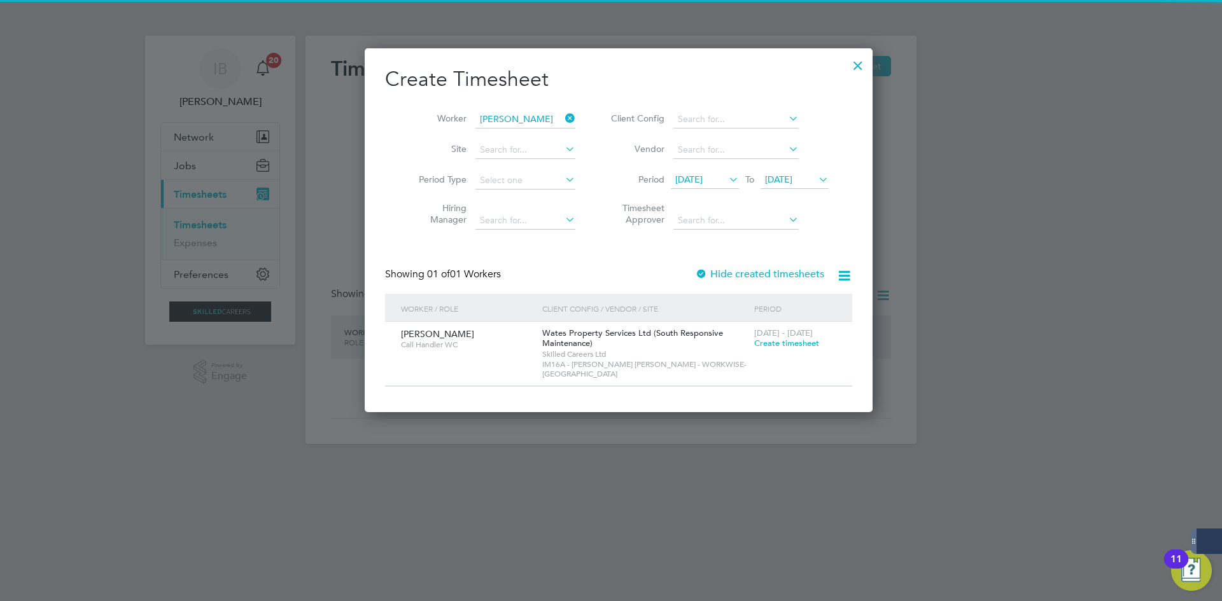
click at [765, 337] on span "[DATE] - [DATE]" at bounding box center [783, 333] width 59 height 11
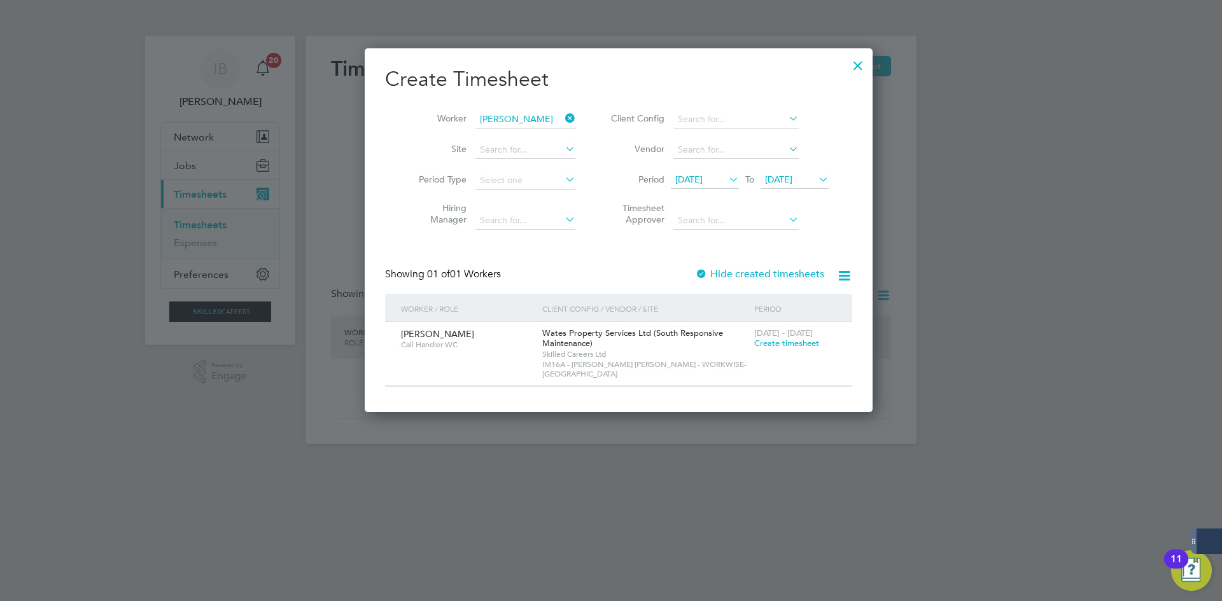
click at [769, 343] on span "Create timesheet" at bounding box center [786, 343] width 65 height 11
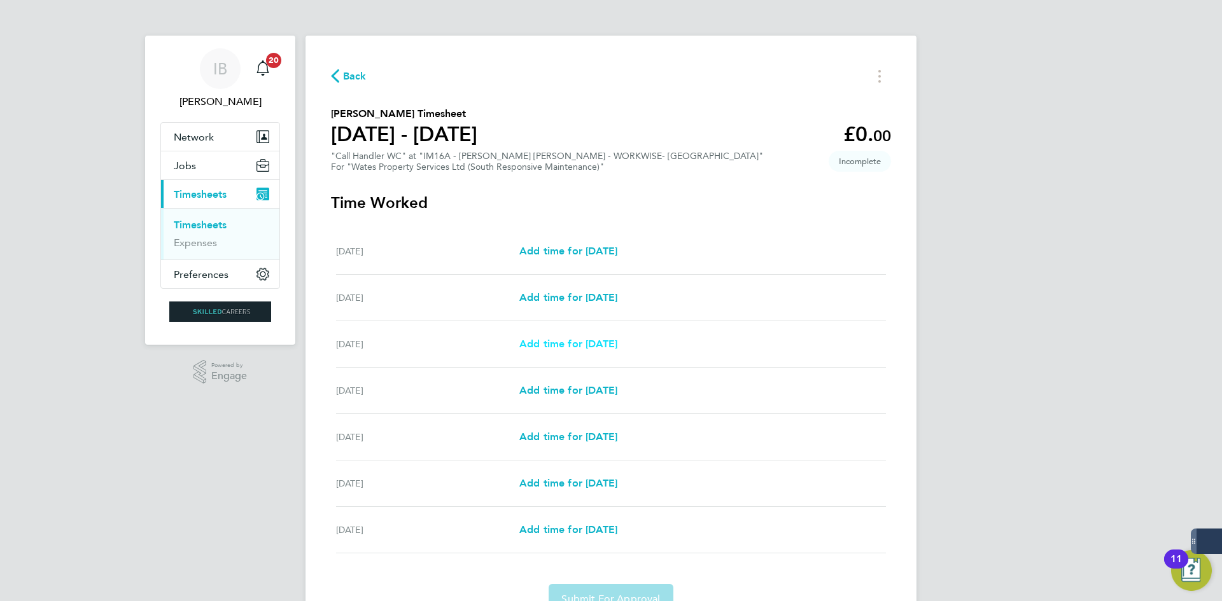
click at [578, 348] on span "Add time for [DATE]" at bounding box center [568, 344] width 98 height 12
select select "30"
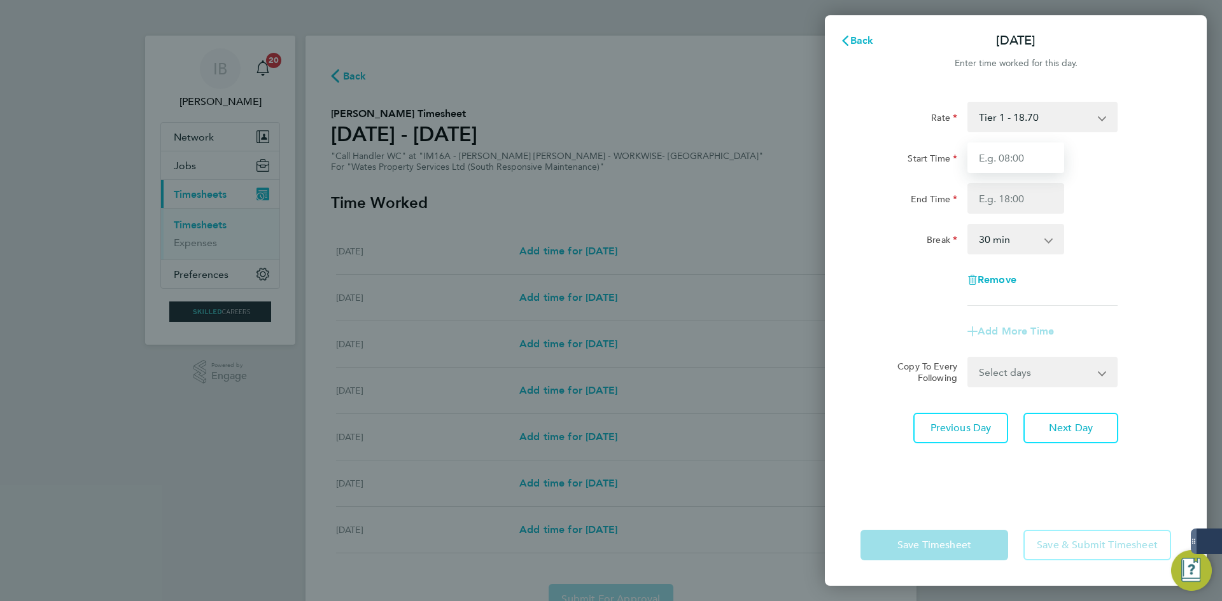
click at [992, 169] on input "Start Time" at bounding box center [1015, 158] width 97 height 31
type input "08:00"
click at [1026, 195] on input "End Time" at bounding box center [1015, 198] width 97 height 31
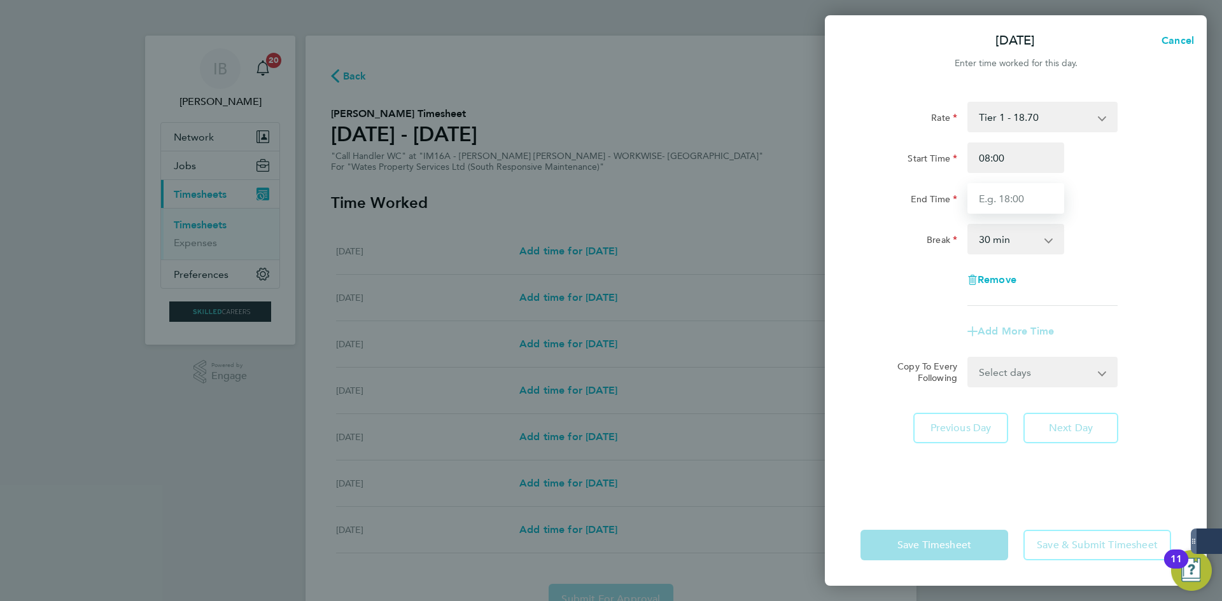
type input "17:00"
click at [1035, 237] on select "0 min 15 min 30 min 45 min 60 min 75 min 90 min" at bounding box center [1007, 239] width 79 height 28
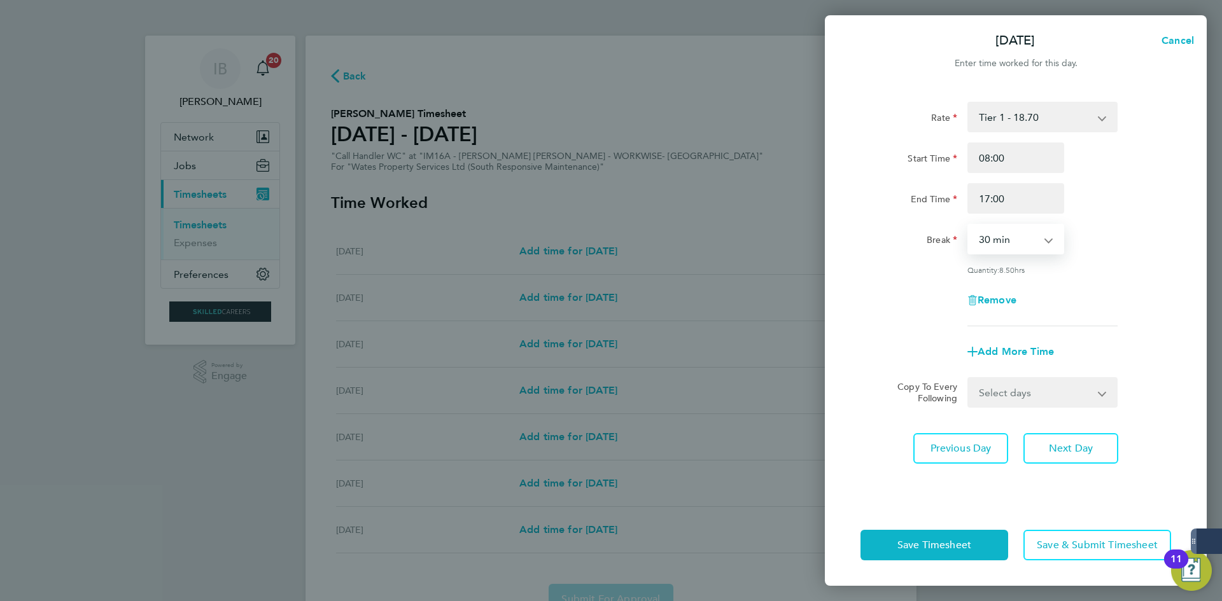
select select "60"
click at [968, 225] on select "0 min 15 min 30 min 45 min 60 min 75 min 90 min" at bounding box center [1007, 239] width 79 height 28
drag, startPoint x: 1028, startPoint y: 379, endPoint x: 1022, endPoint y: 402, distance: 24.2
click at [1028, 379] on select "Select days Day [DATE] [DATE] [DATE] [DATE]" at bounding box center [1035, 393] width 134 height 28
select select "DAY"
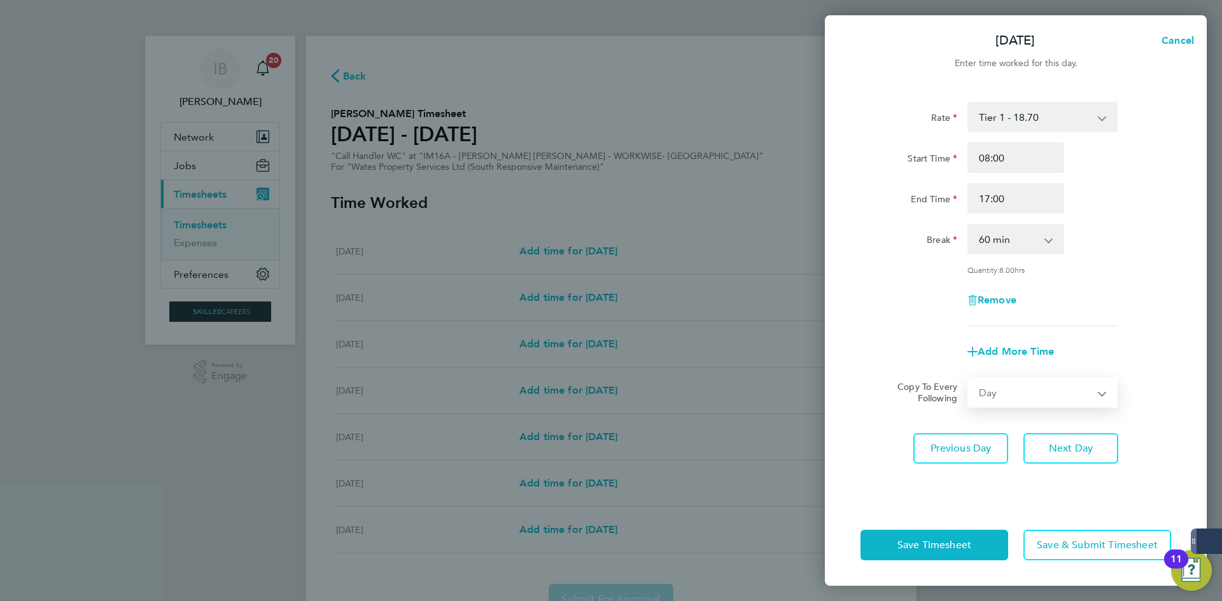
click at [968, 379] on select "Select days Day [DATE] [DATE] [DATE] [DATE]" at bounding box center [1035, 393] width 134 height 28
select select "[DATE]"
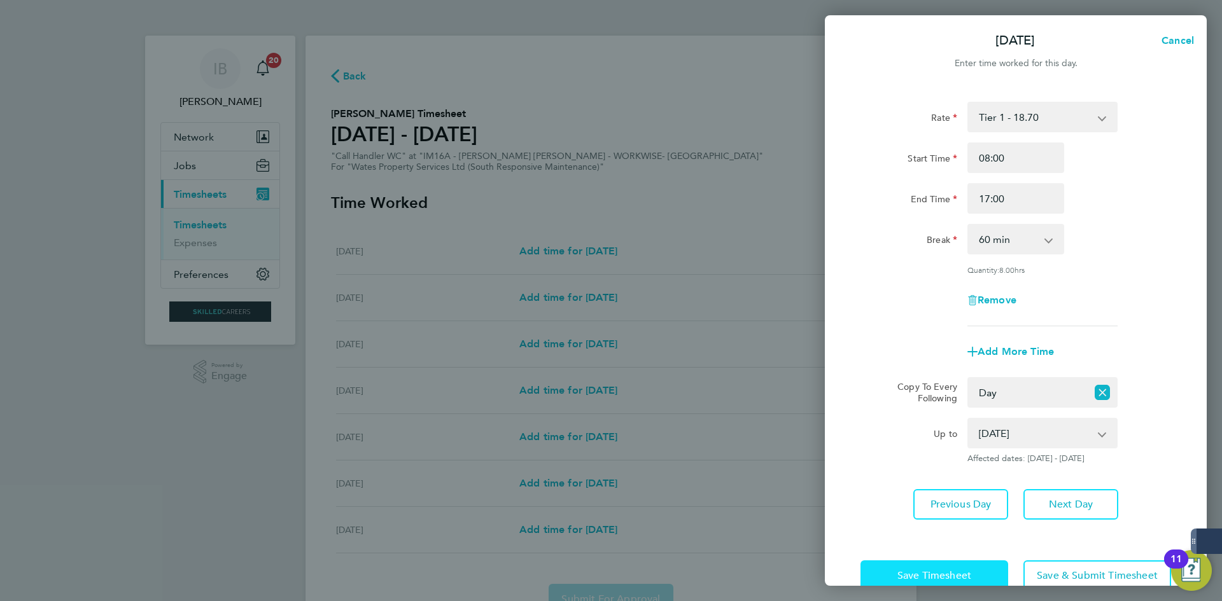
click at [944, 571] on span "Save Timesheet" at bounding box center [934, 575] width 74 height 13
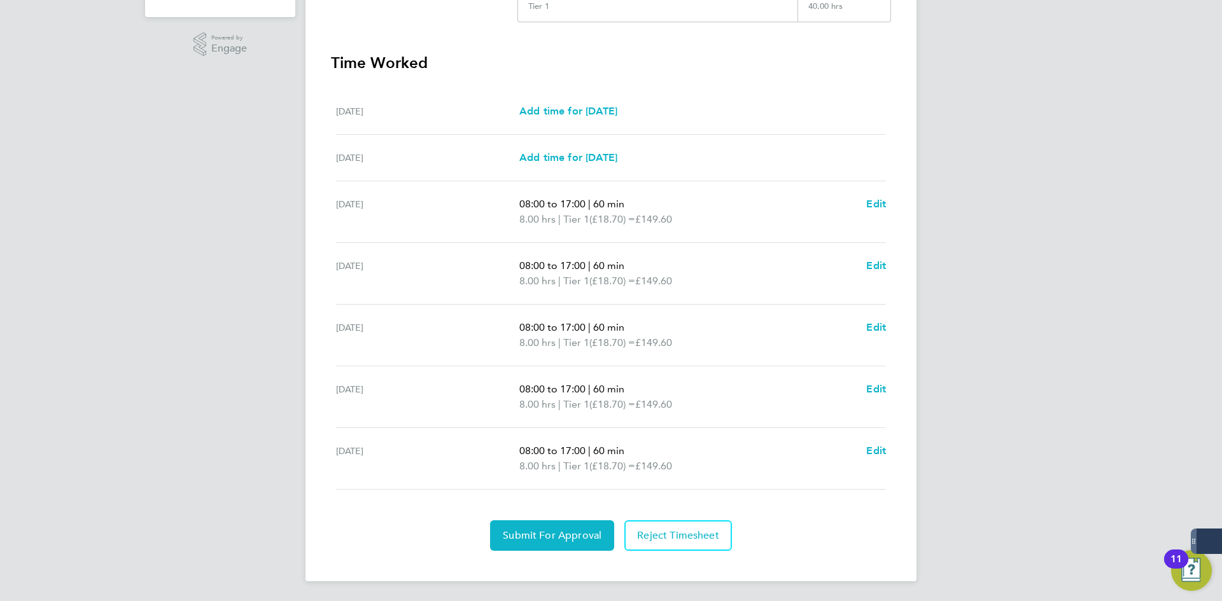
scroll to position [328, 0]
click at [548, 544] on button "Submit For Approval" at bounding box center [552, 535] width 124 height 31
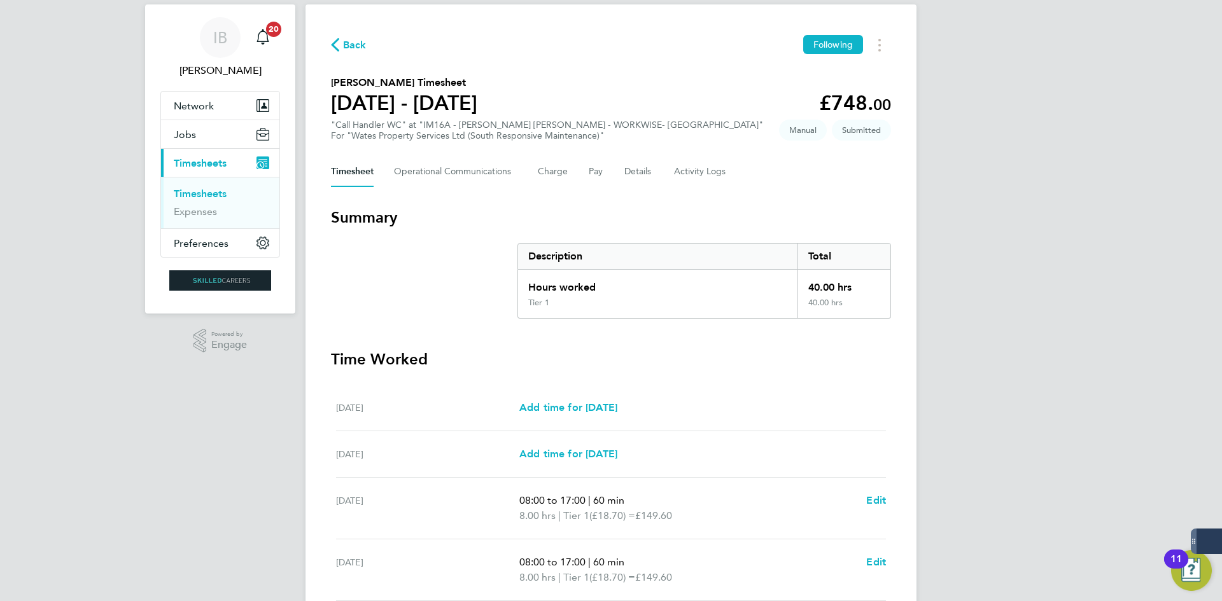
scroll to position [10, 0]
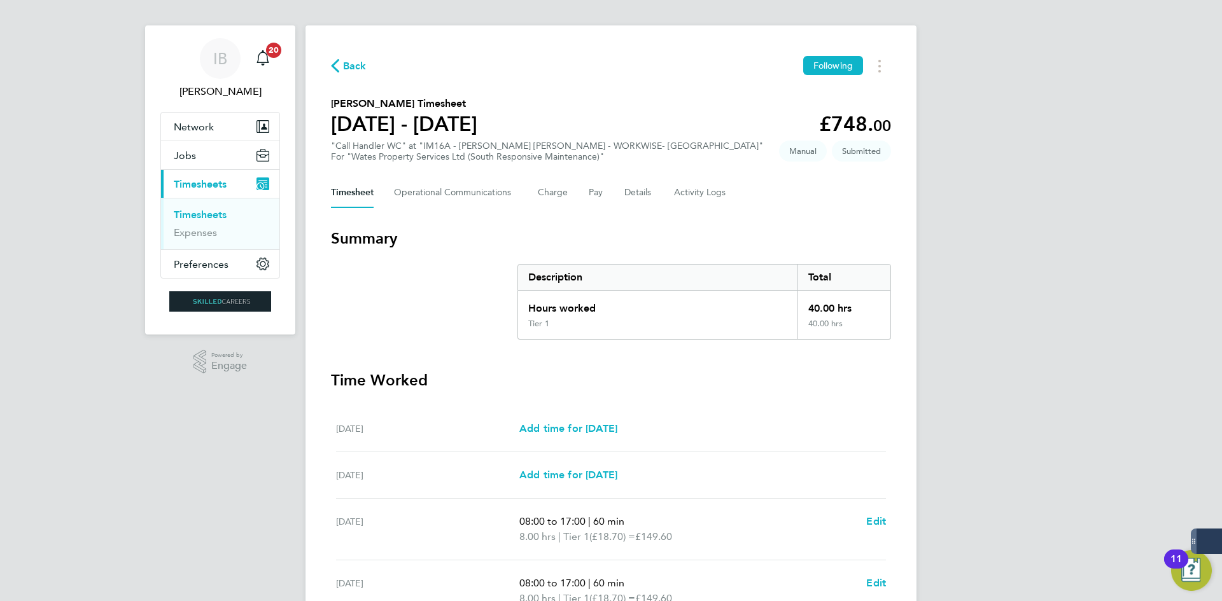
click at [339, 61] on span "Back" at bounding box center [349, 65] width 36 height 12
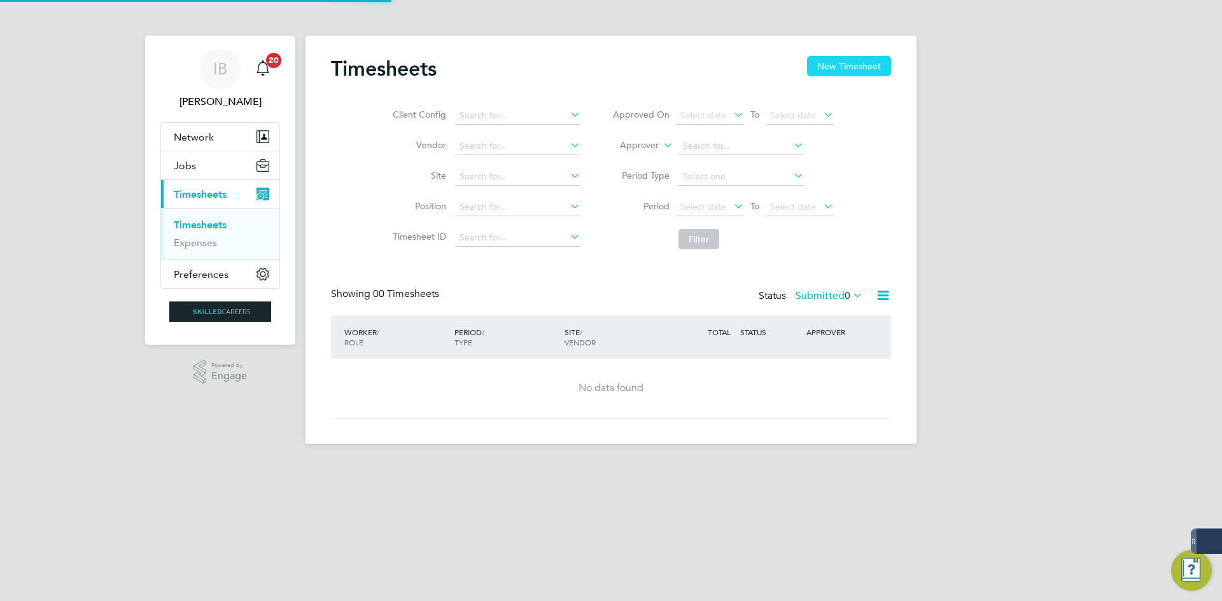
click at [862, 67] on button "New Timesheet" at bounding box center [849, 66] width 84 height 20
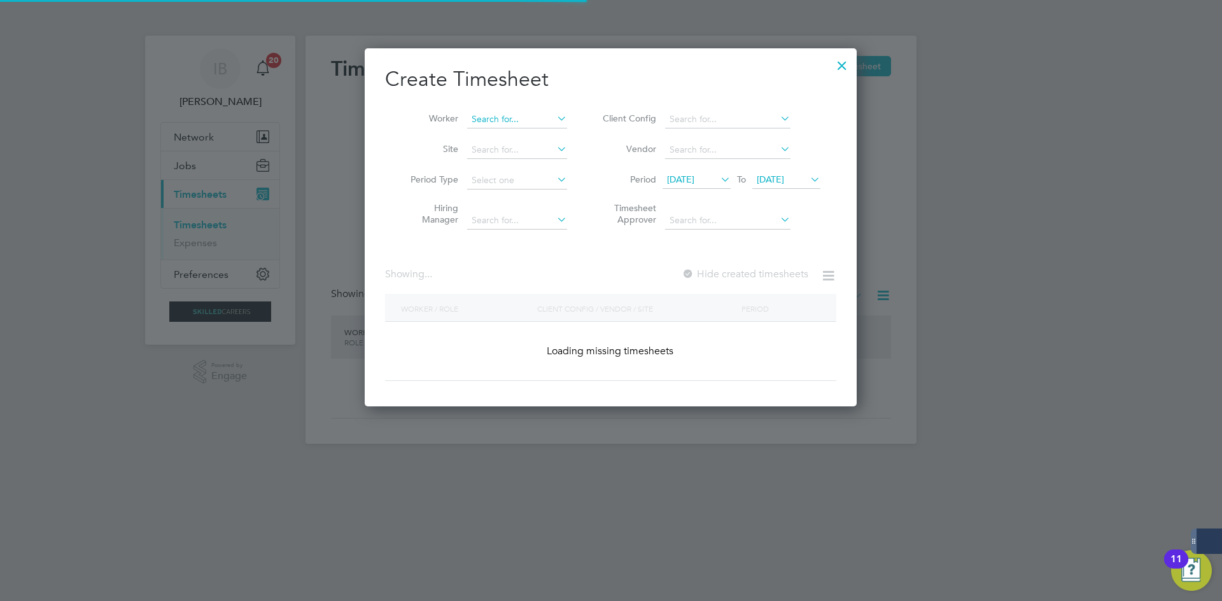
scroll to position [2053, 498]
click at [484, 123] on input at bounding box center [517, 120] width 100 height 18
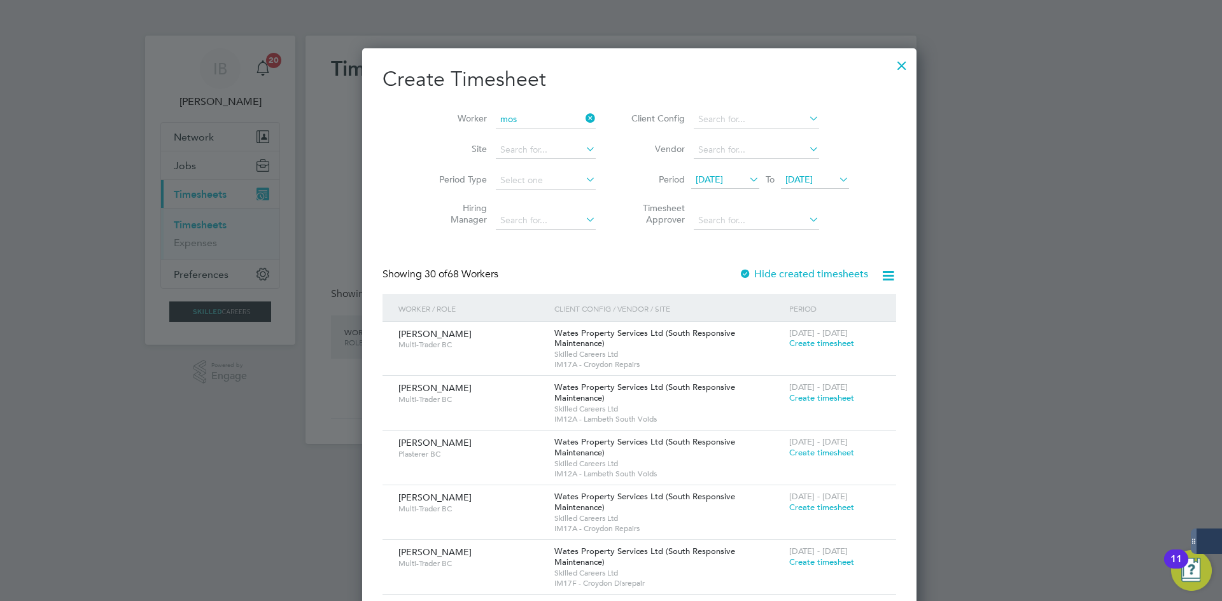
click at [522, 223] on li "Mos imileoluwa Aliu" at bounding box center [538, 222] width 144 height 17
type input "Mosimileoluwa Aliu"
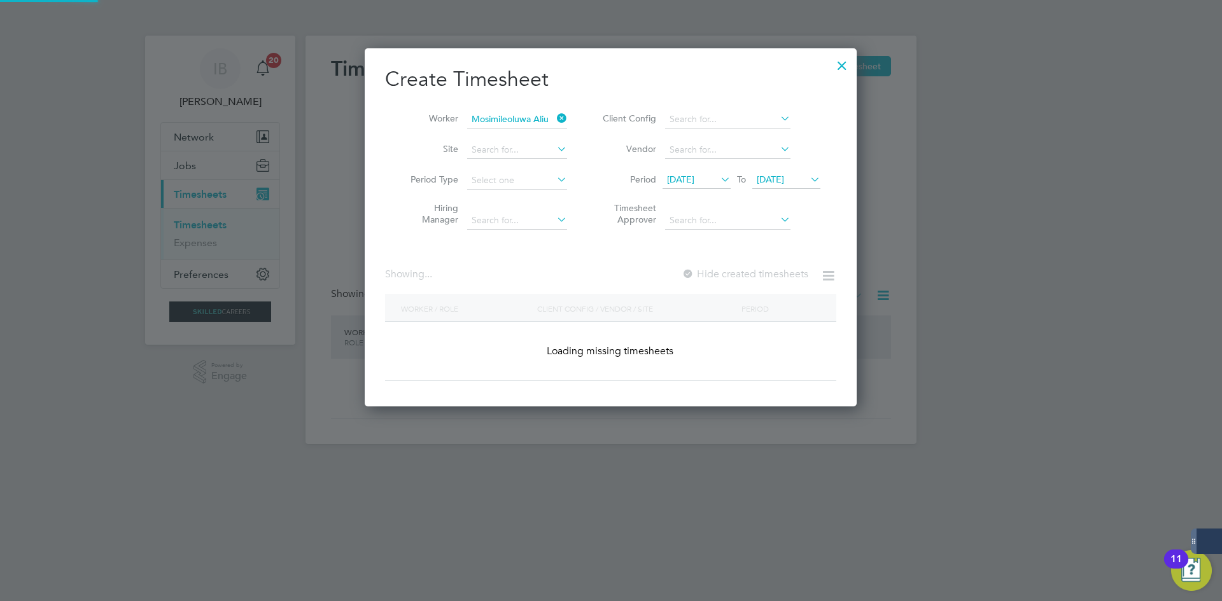
scroll to position [354, 492]
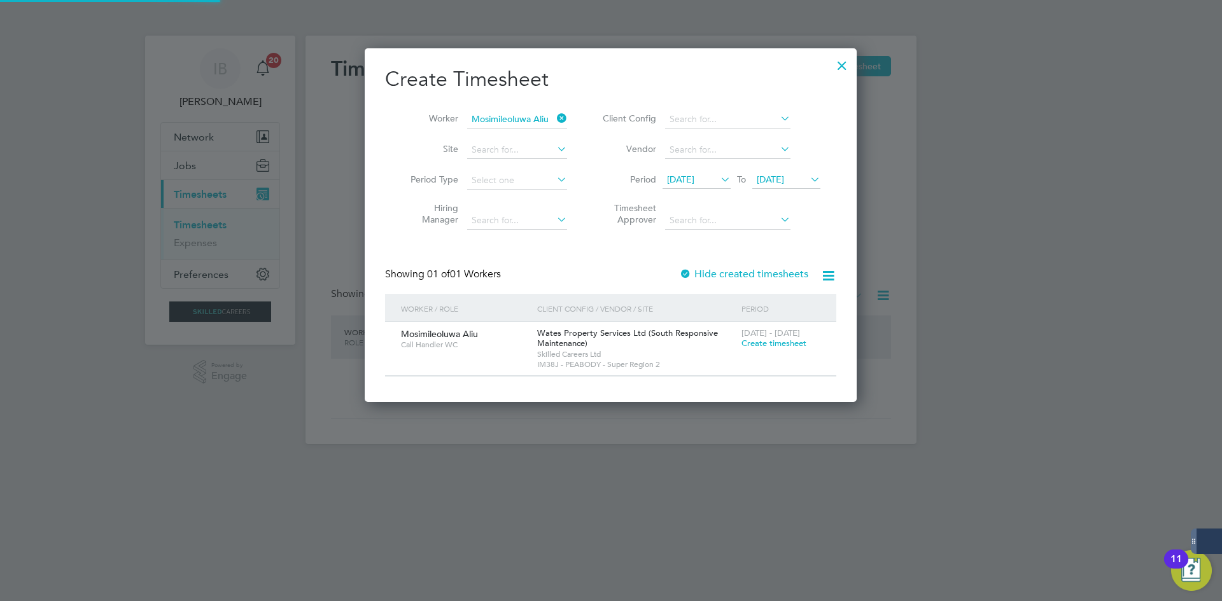
click at [760, 338] on span "Create timesheet" at bounding box center [773, 343] width 65 height 11
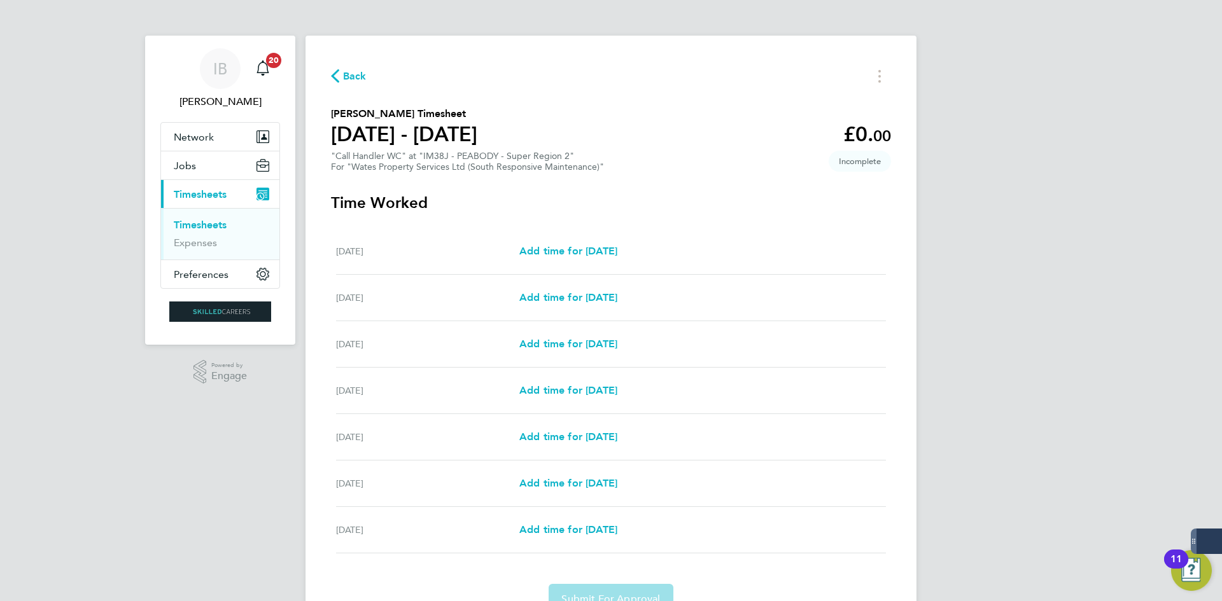
click at [556, 326] on div "[DATE] Add time for [DATE] Add time for [DATE]" at bounding box center [611, 344] width 550 height 46
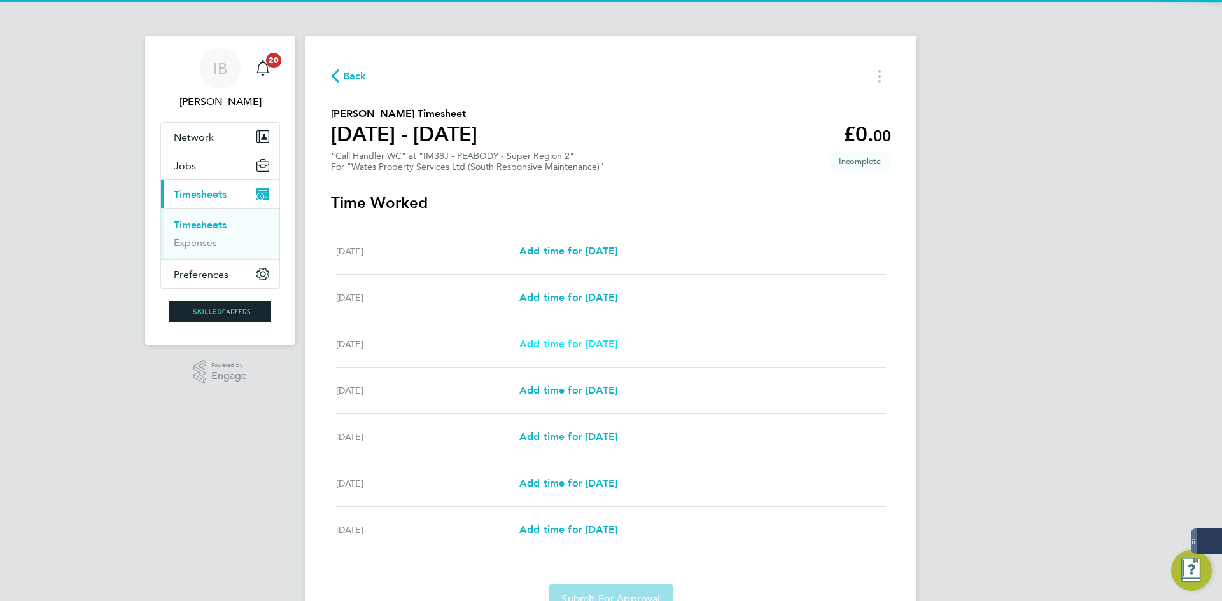
click at [562, 346] on span "Add time for [DATE]" at bounding box center [568, 344] width 98 height 12
select select "30"
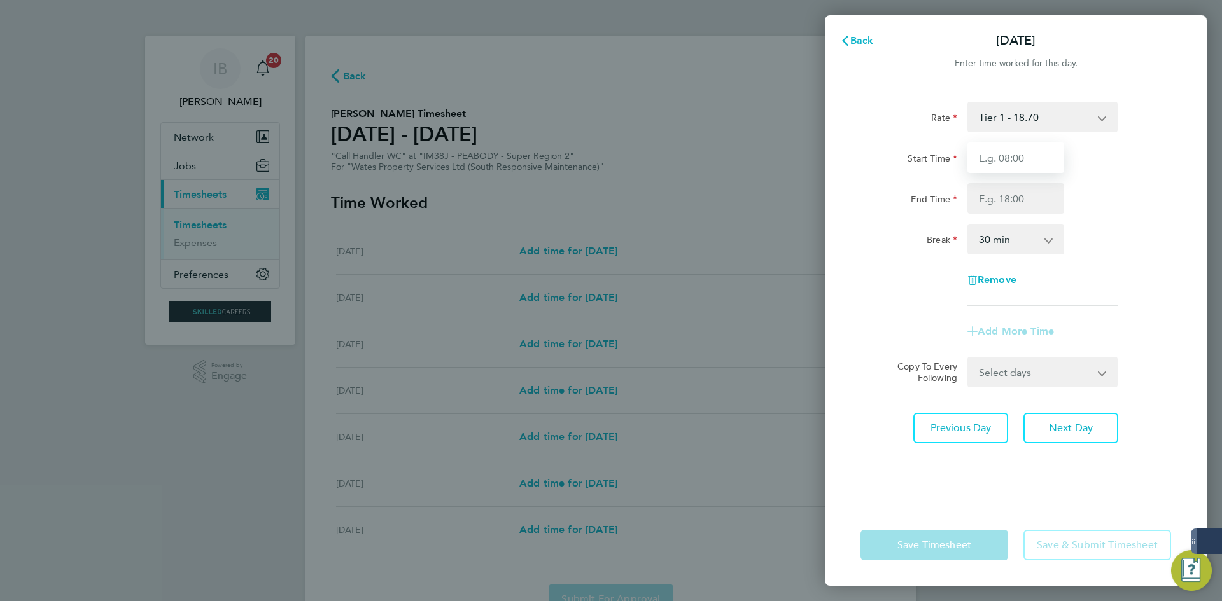
click at [1036, 150] on input "Start Time" at bounding box center [1015, 158] width 97 height 31
type input "08:00"
click at [1050, 194] on input "End Time" at bounding box center [1015, 198] width 97 height 31
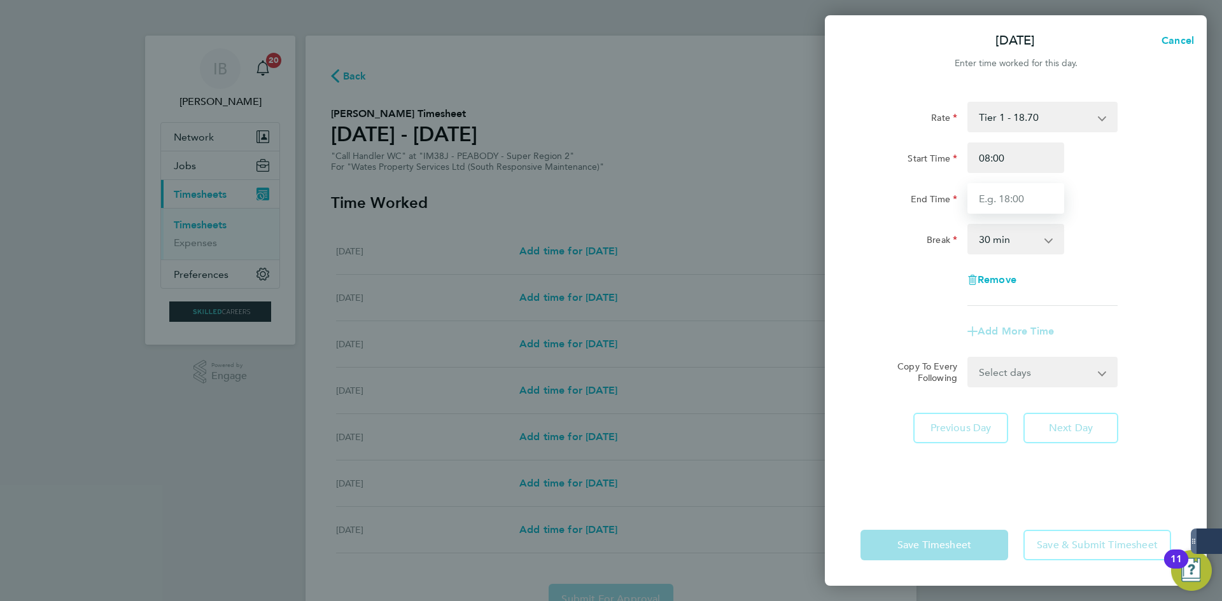
type input "17:00"
click at [1032, 238] on select "0 min 15 min 30 min 45 min 60 min 75 min 90 min" at bounding box center [1007, 239] width 79 height 28
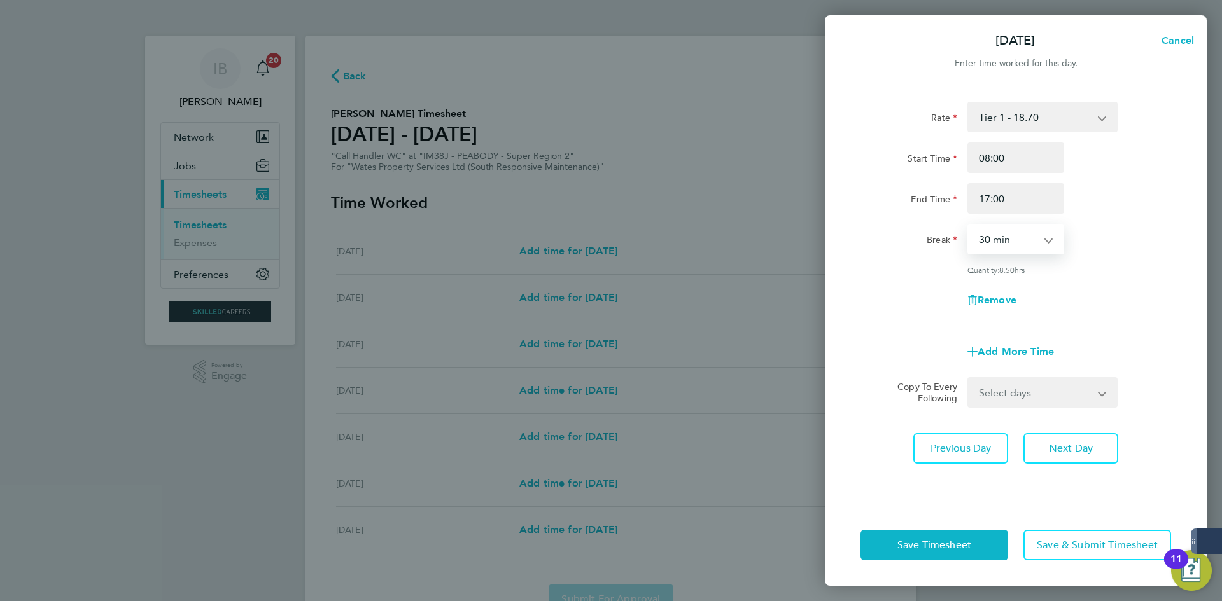
select select "60"
click at [968, 225] on select "0 min 15 min 30 min 45 min 60 min 75 min 90 min" at bounding box center [1007, 239] width 79 height 28
click at [1014, 408] on div "Rate Tier 1 - 18.70 Start Time 08:00 End Time 17:00 Break 0 min 15 min 30 min 4…" at bounding box center [1016, 296] width 382 height 418
click at [1009, 402] on select "Select days Day [DATE] [DATE] [DATE] [DATE]" at bounding box center [1035, 393] width 134 height 28
select select "DAY"
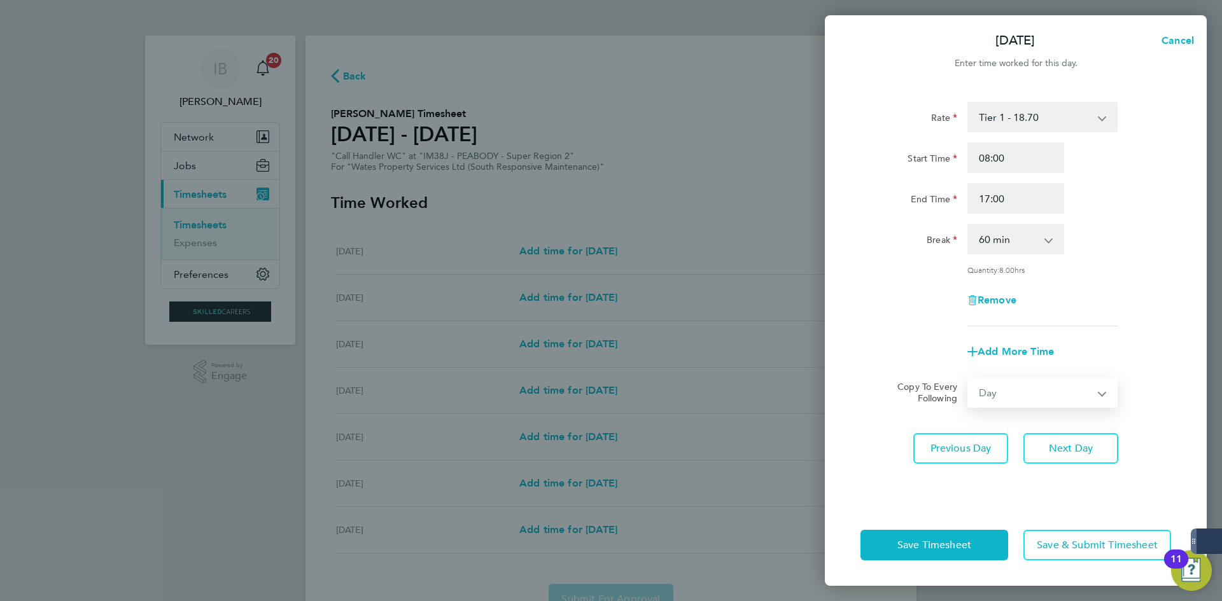
click at [968, 379] on select "Select days Day [DATE] [DATE] [DATE] [DATE]" at bounding box center [1035, 393] width 134 height 28
select select "[DATE]"
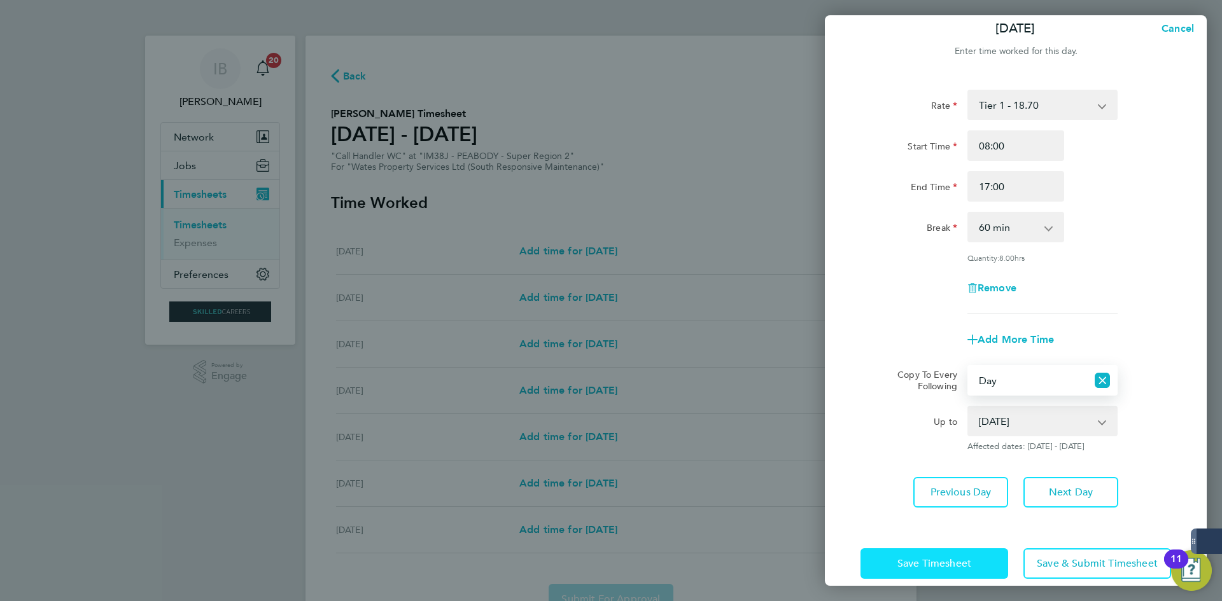
scroll to position [29, 0]
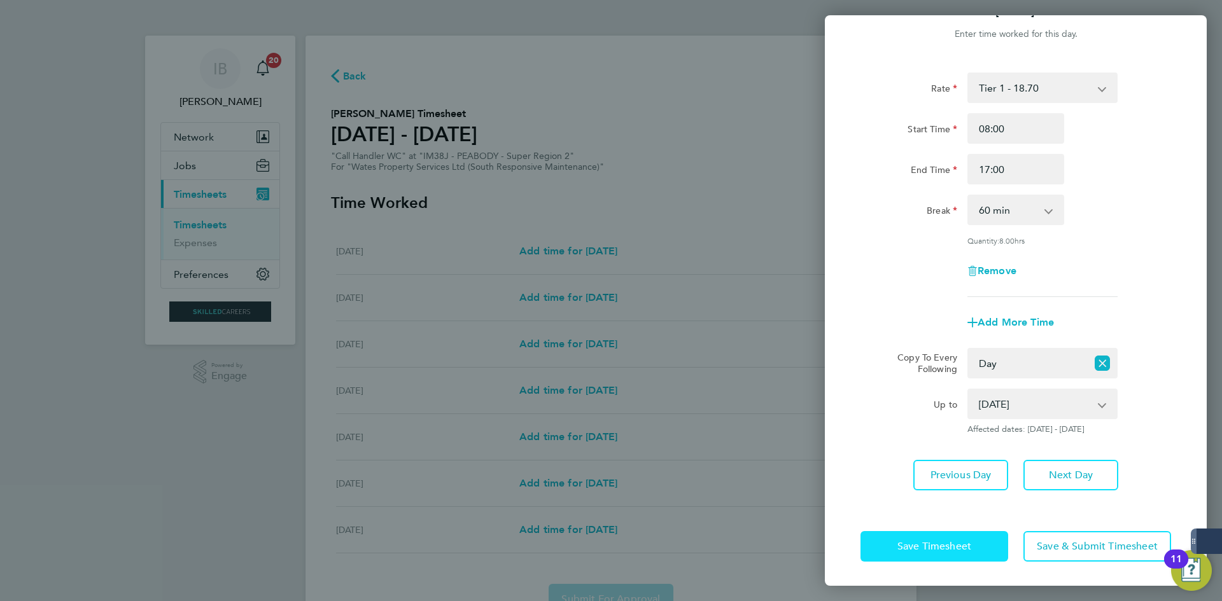
click at [925, 531] on button "Save Timesheet" at bounding box center [934, 546] width 148 height 31
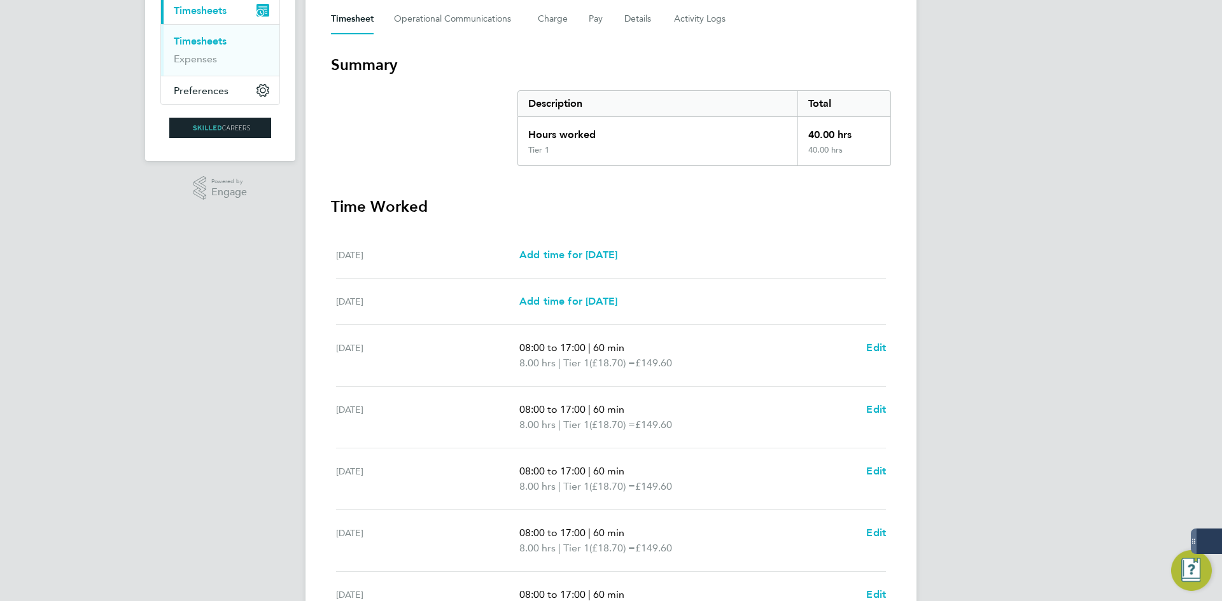
scroll to position [328, 0]
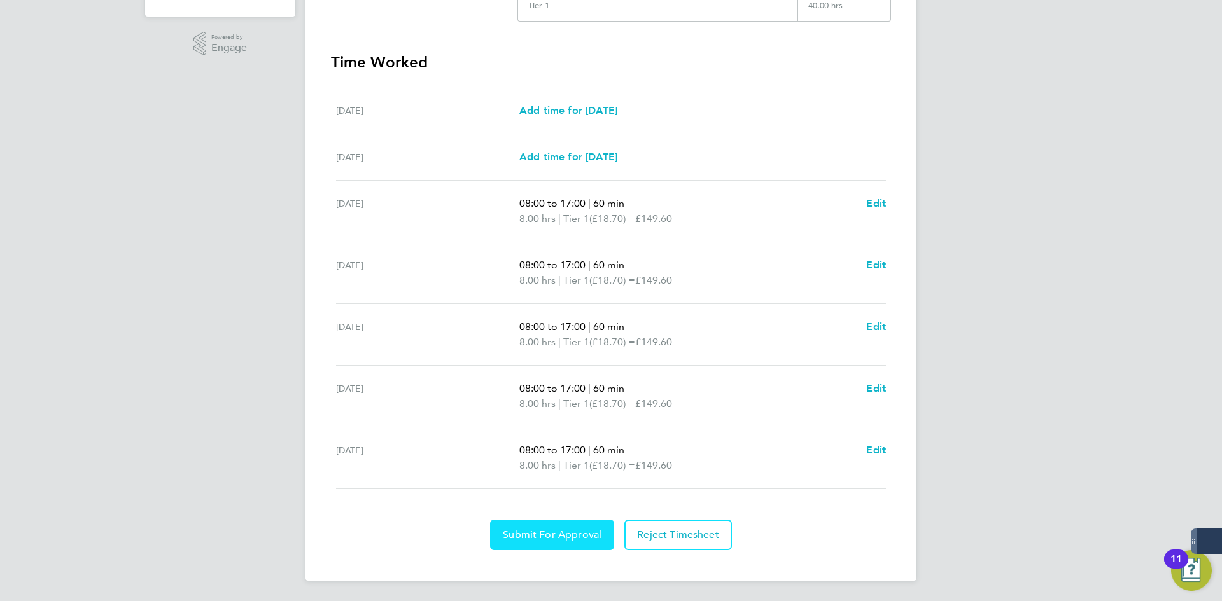
click at [578, 538] on span "Submit For Approval" at bounding box center [552, 535] width 99 height 13
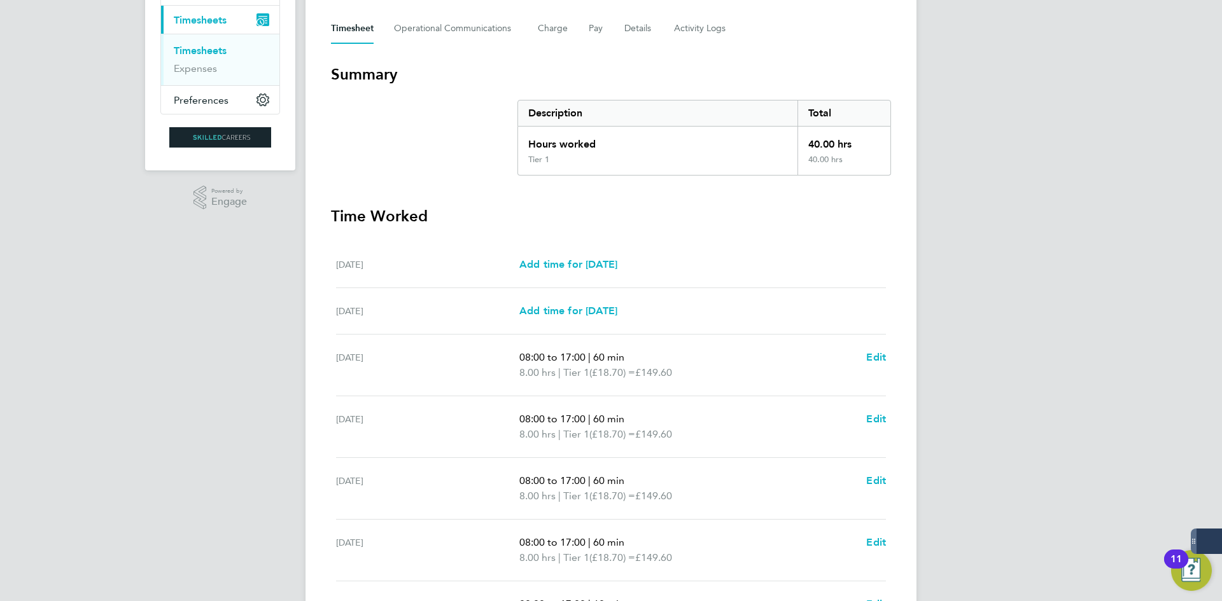
scroll to position [10, 0]
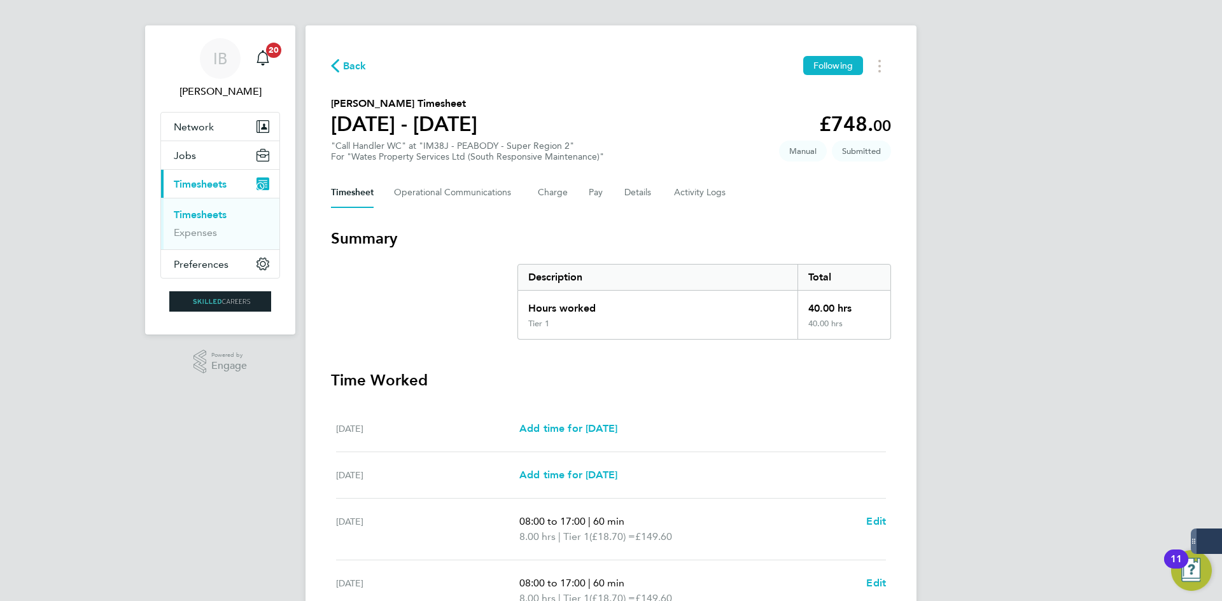
click at [343, 60] on span "Back" at bounding box center [355, 66] width 24 height 15
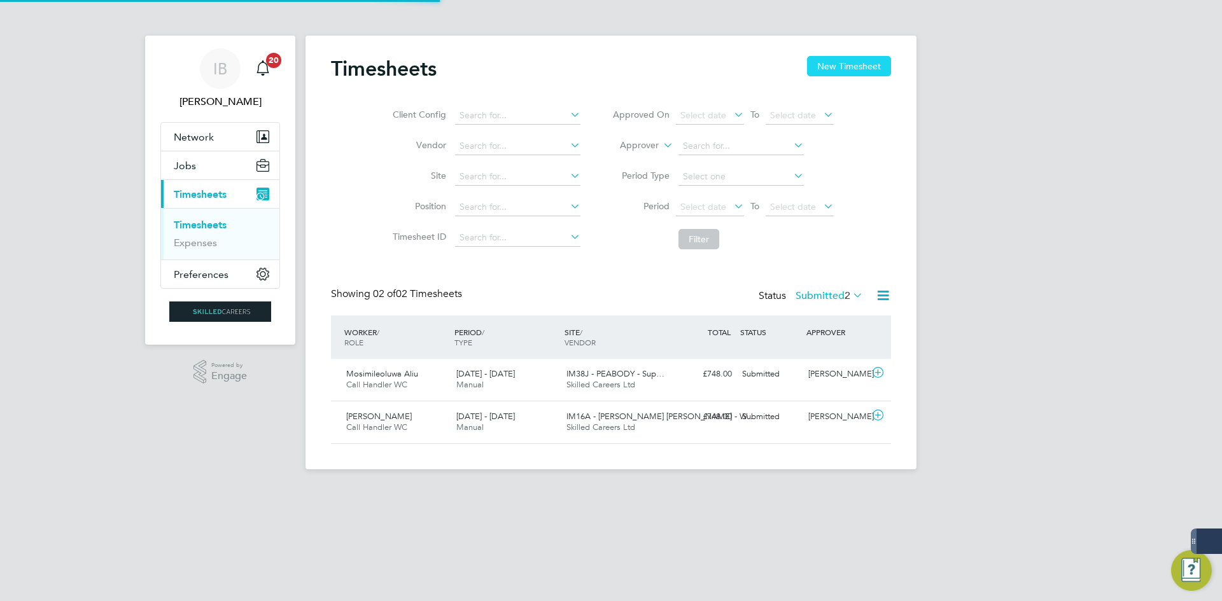
scroll to position [32, 111]
click at [872, 64] on button "New Timesheet" at bounding box center [849, 66] width 84 height 20
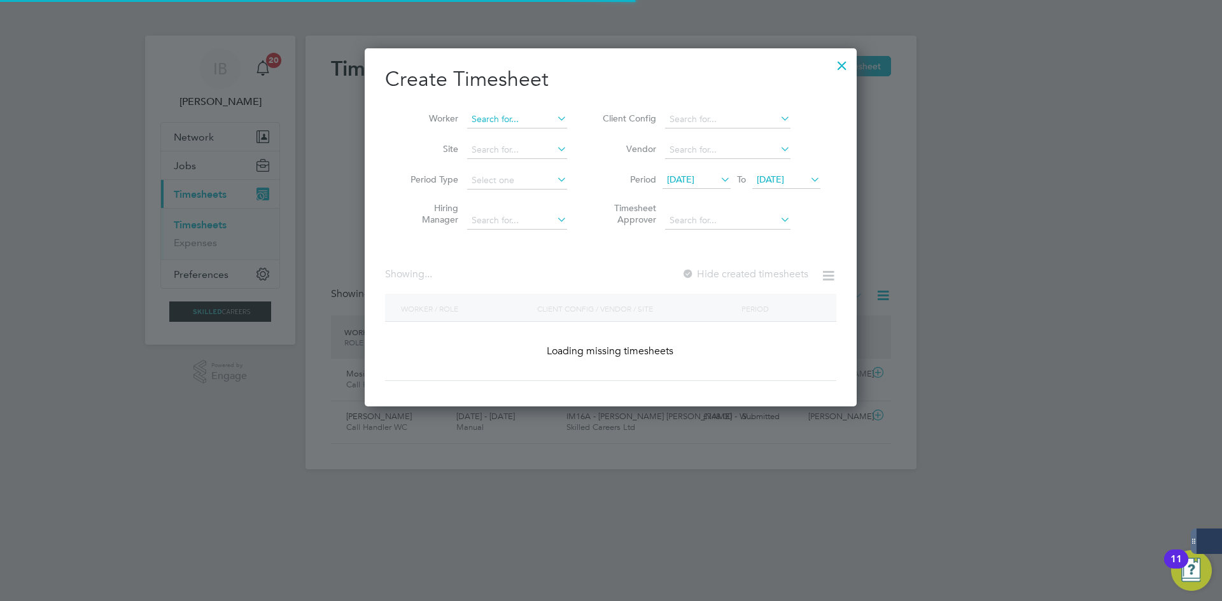
scroll to position [359, 492]
click at [475, 123] on input at bounding box center [517, 120] width 100 height 18
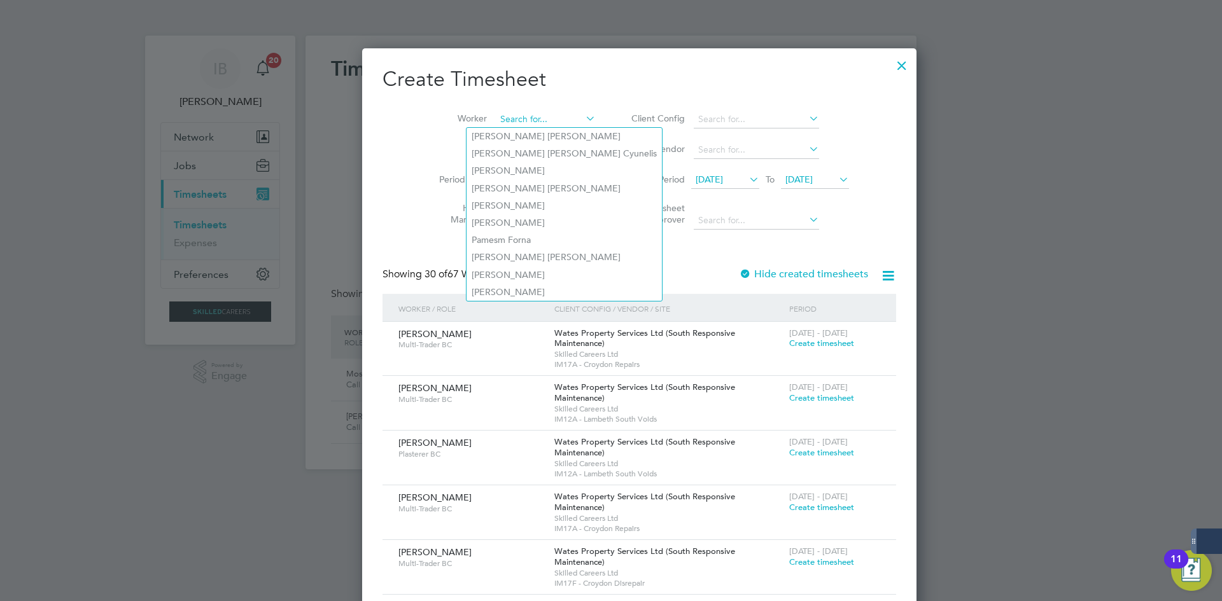
scroll to position [2053, 498]
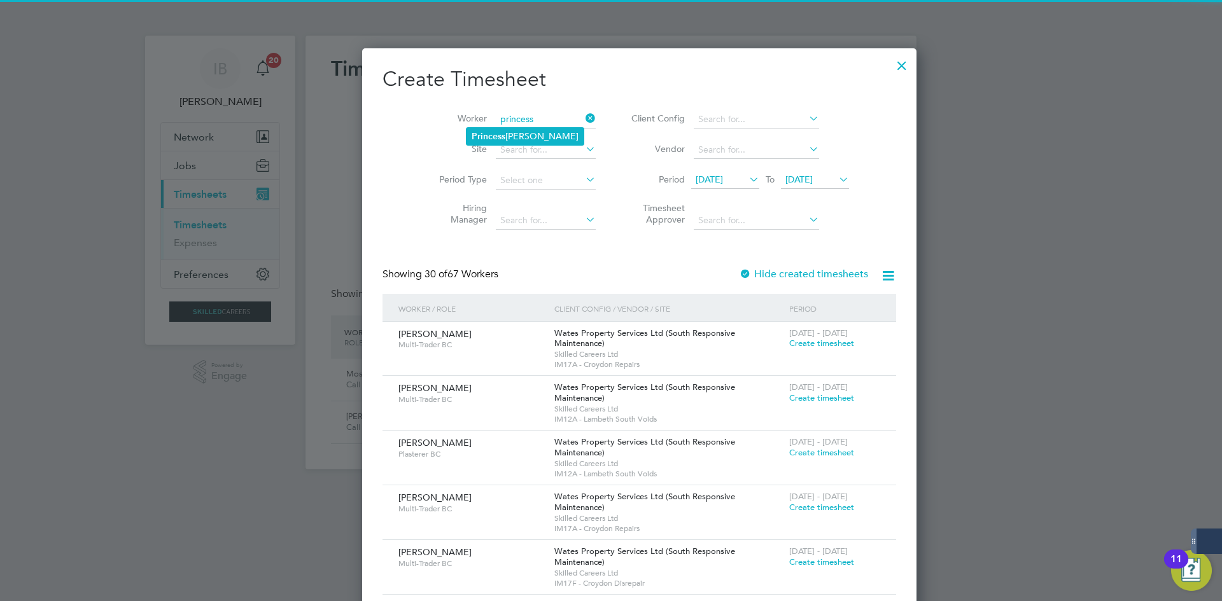
click at [510, 135] on li "Princess [PERSON_NAME]" at bounding box center [524, 136] width 117 height 17
type input "Princess [PERSON_NAME]"
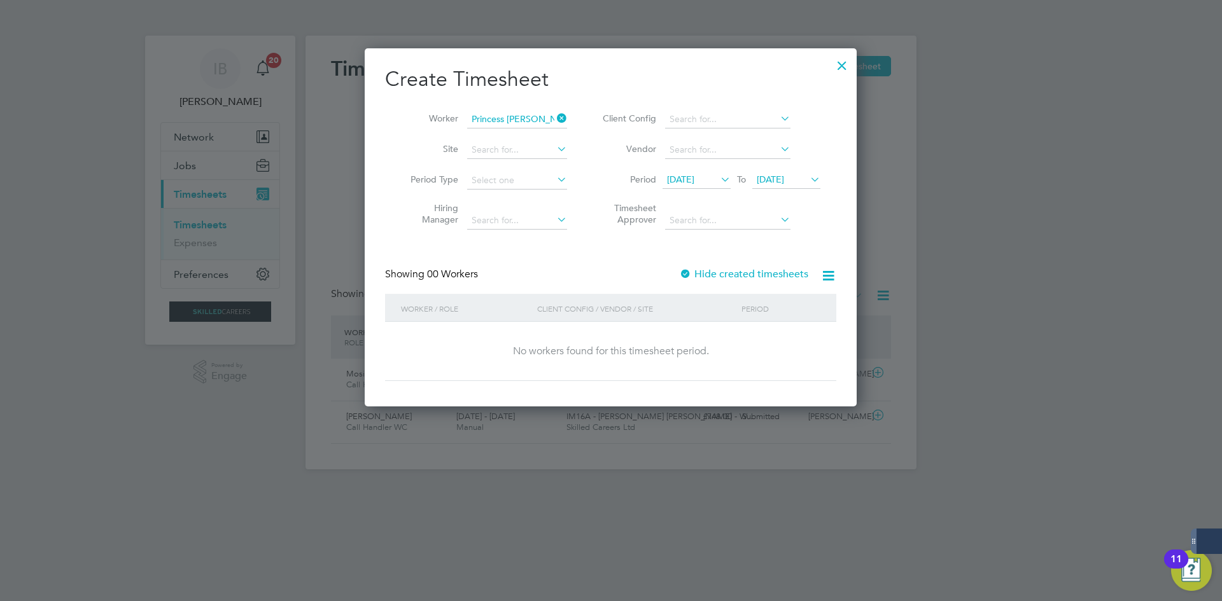
click at [735, 277] on label "Hide created timesheets" at bounding box center [743, 274] width 129 height 13
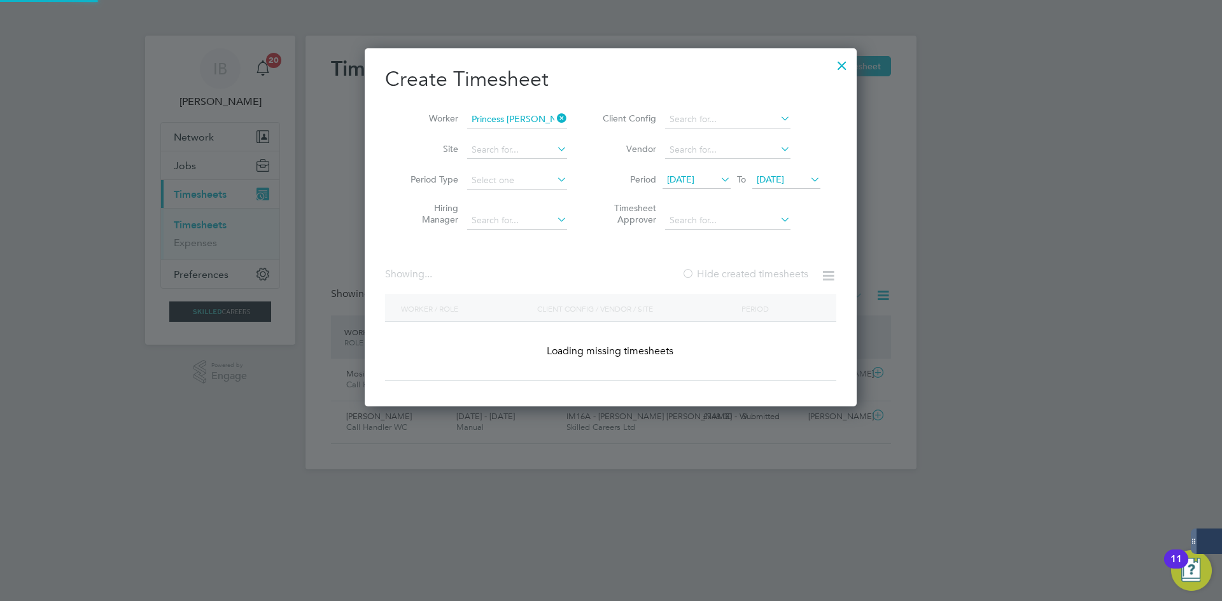
click at [735, 277] on label "Hide created timesheets" at bounding box center [744, 274] width 127 height 13
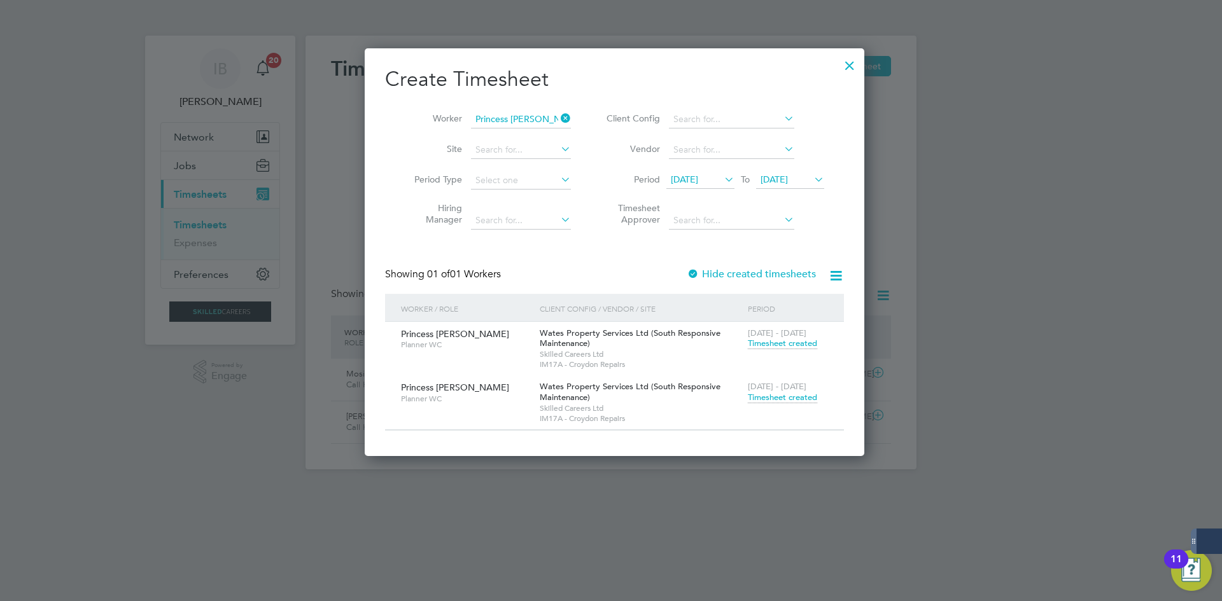
click at [735, 277] on label "Hide created timesheets" at bounding box center [751, 274] width 129 height 13
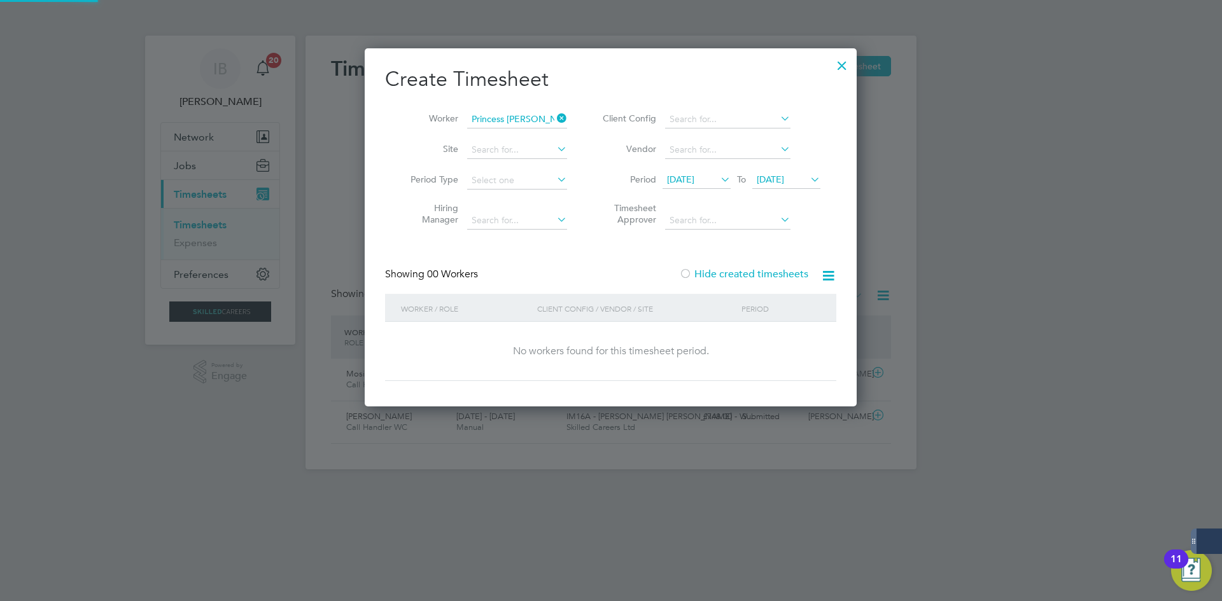
click at [735, 277] on label "Hide created timesheets" at bounding box center [743, 274] width 129 height 13
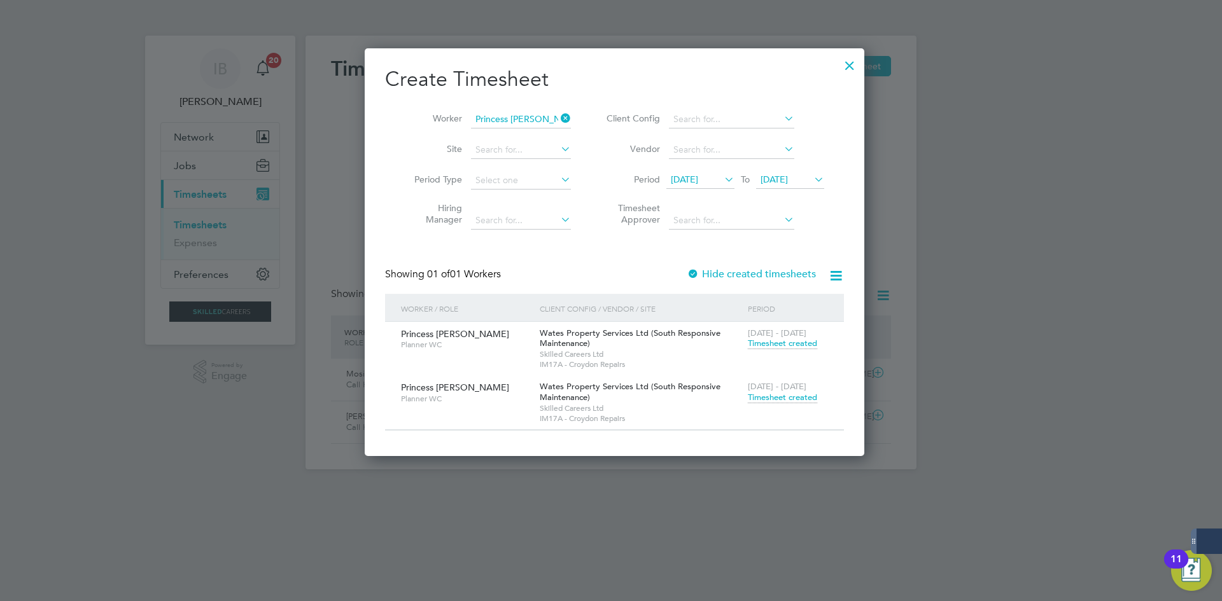
click at [735, 277] on label "Hide created timesheets" at bounding box center [751, 274] width 129 height 13
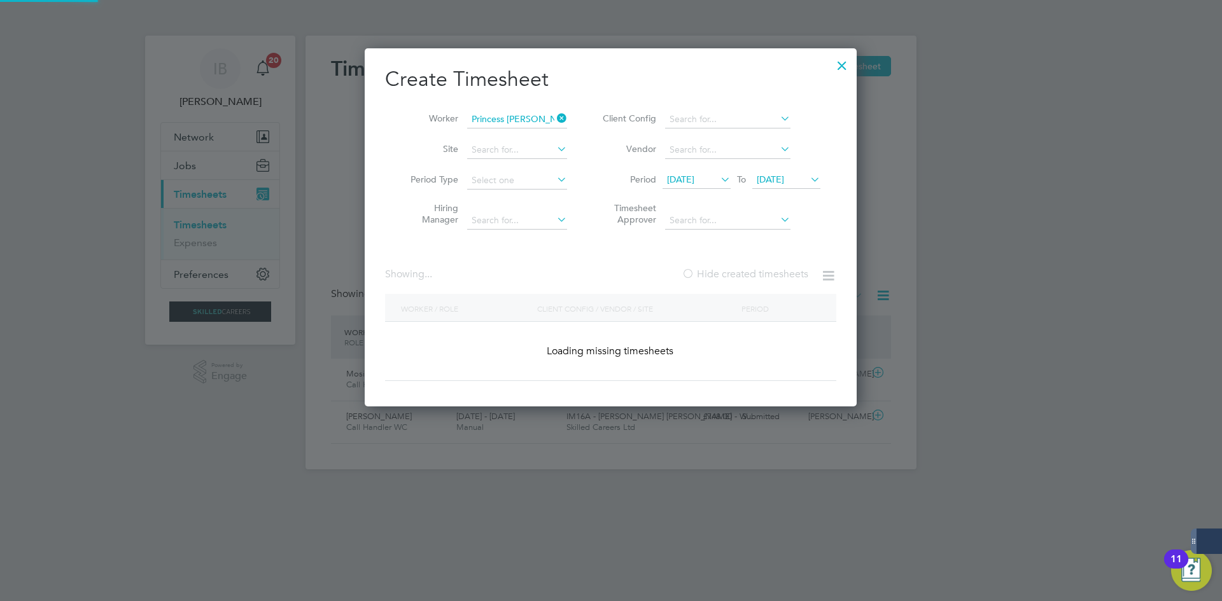
click at [735, 277] on label "Hide created timesheets" at bounding box center [744, 274] width 127 height 13
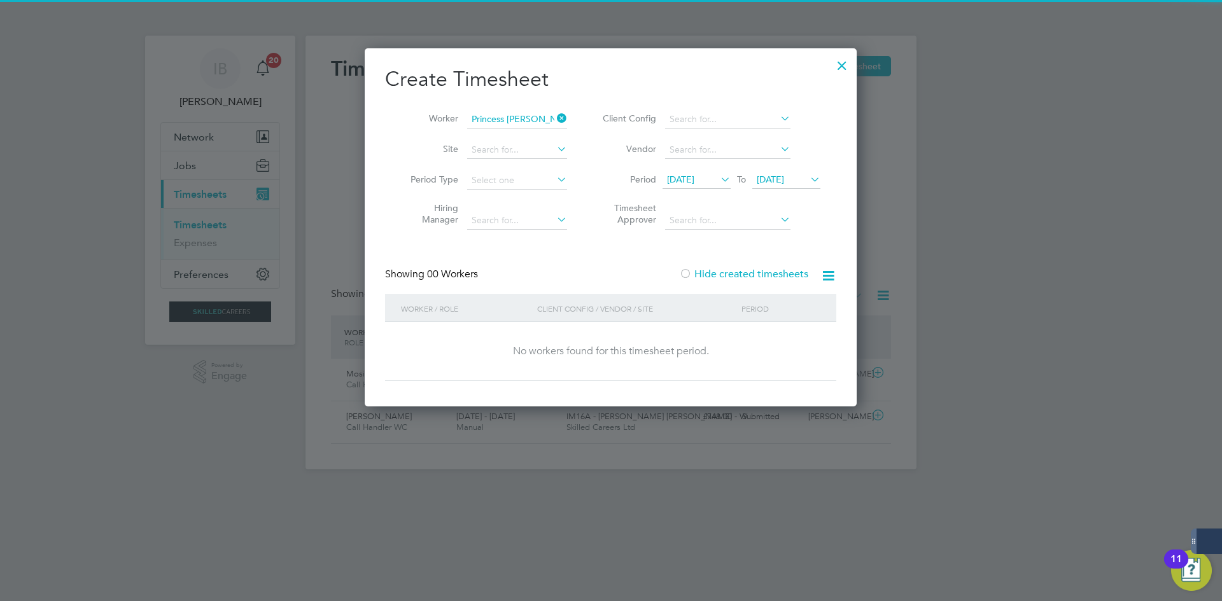
click at [735, 277] on label "Hide created timesheets" at bounding box center [743, 274] width 129 height 13
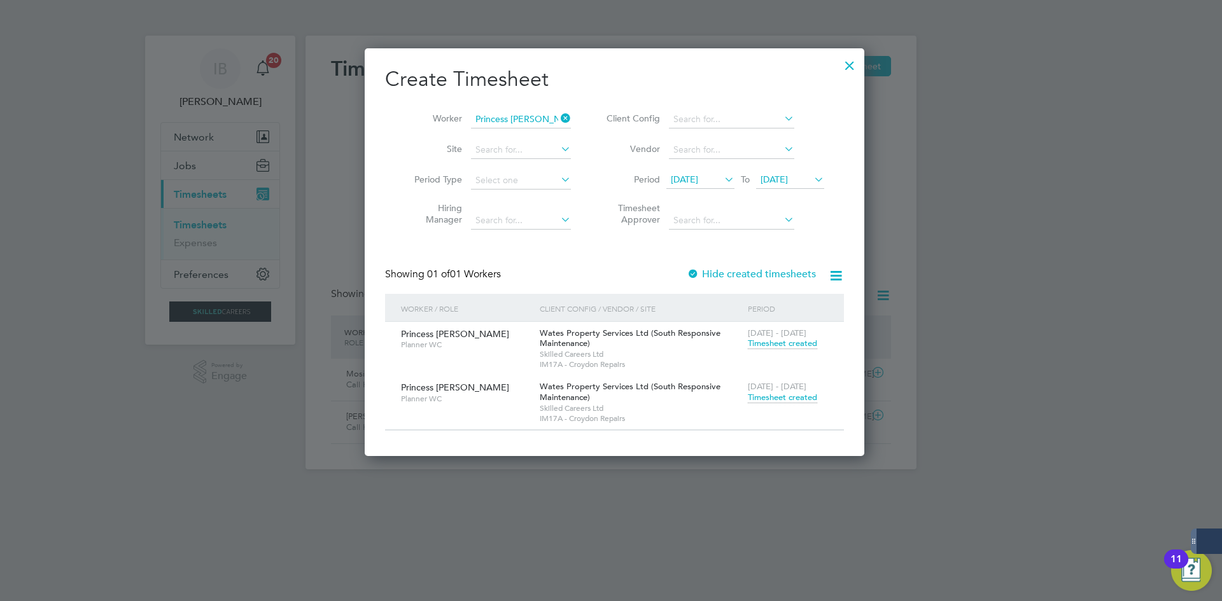
click at [760, 393] on span "Timesheet created" at bounding box center [782, 397] width 69 height 11
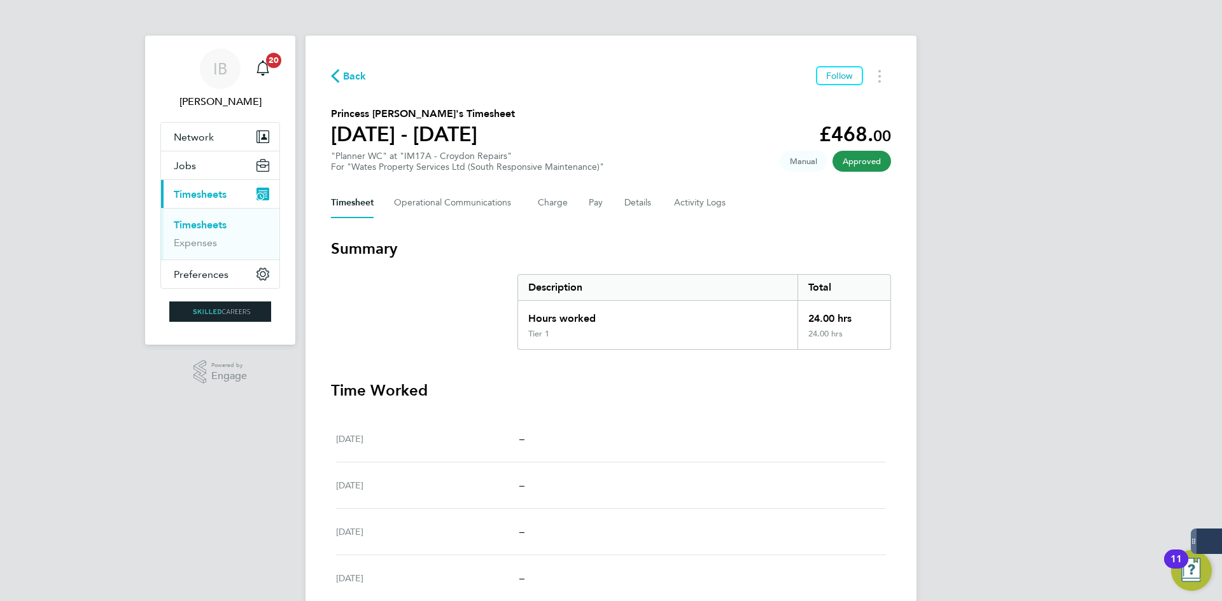
drag, startPoint x: 333, startPoint y: 77, endPoint x: 366, endPoint y: 77, distance: 33.7
click at [333, 77] on icon "button" at bounding box center [335, 75] width 8 height 13
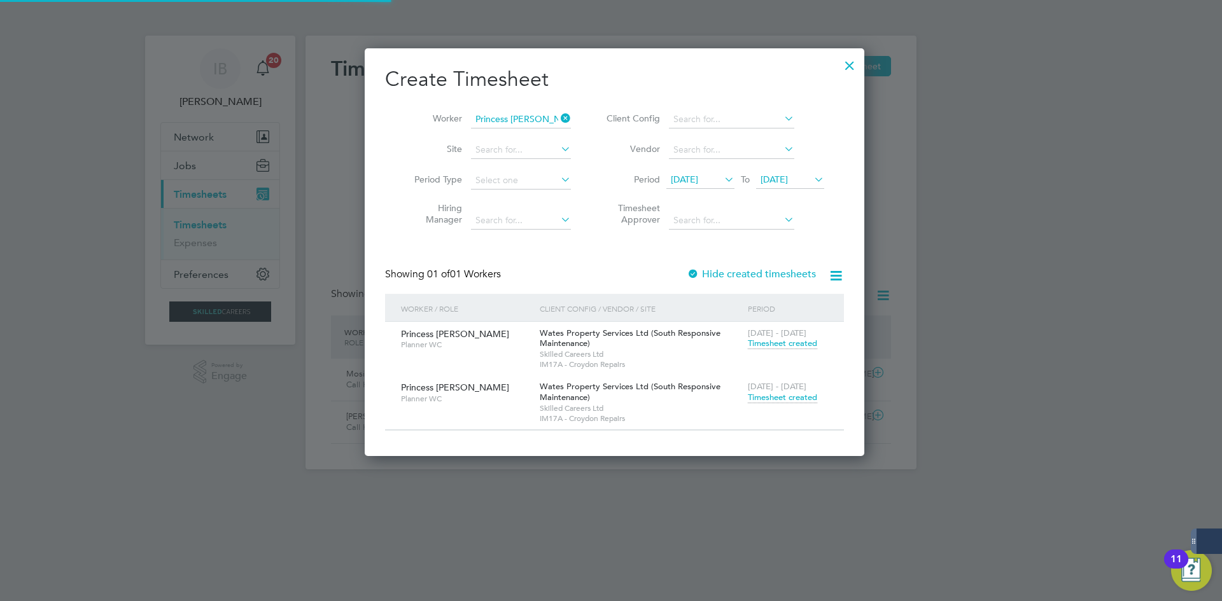
scroll to position [32, 111]
click at [558, 120] on icon at bounding box center [558, 118] width 0 height 18
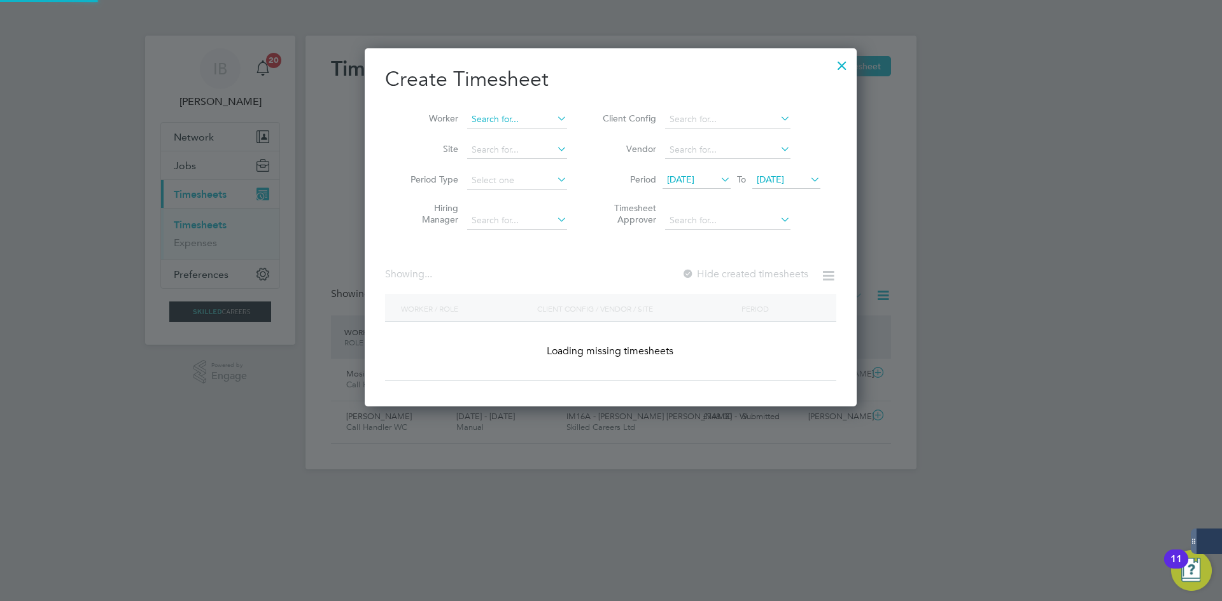
click at [495, 122] on input at bounding box center [517, 120] width 100 height 18
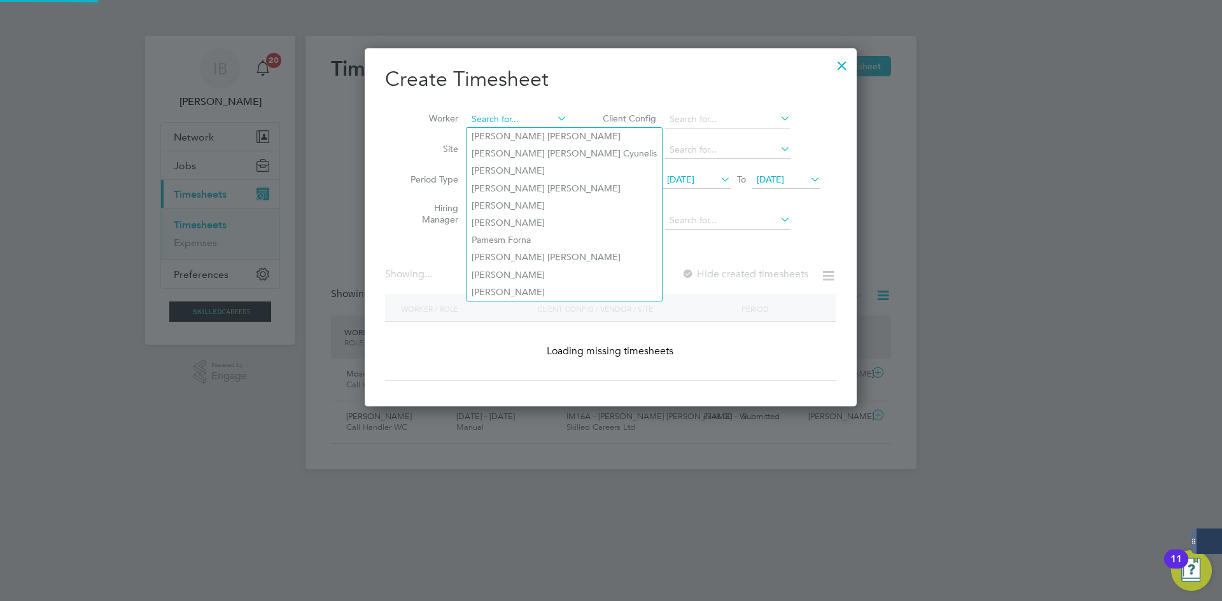
scroll to position [2053, 498]
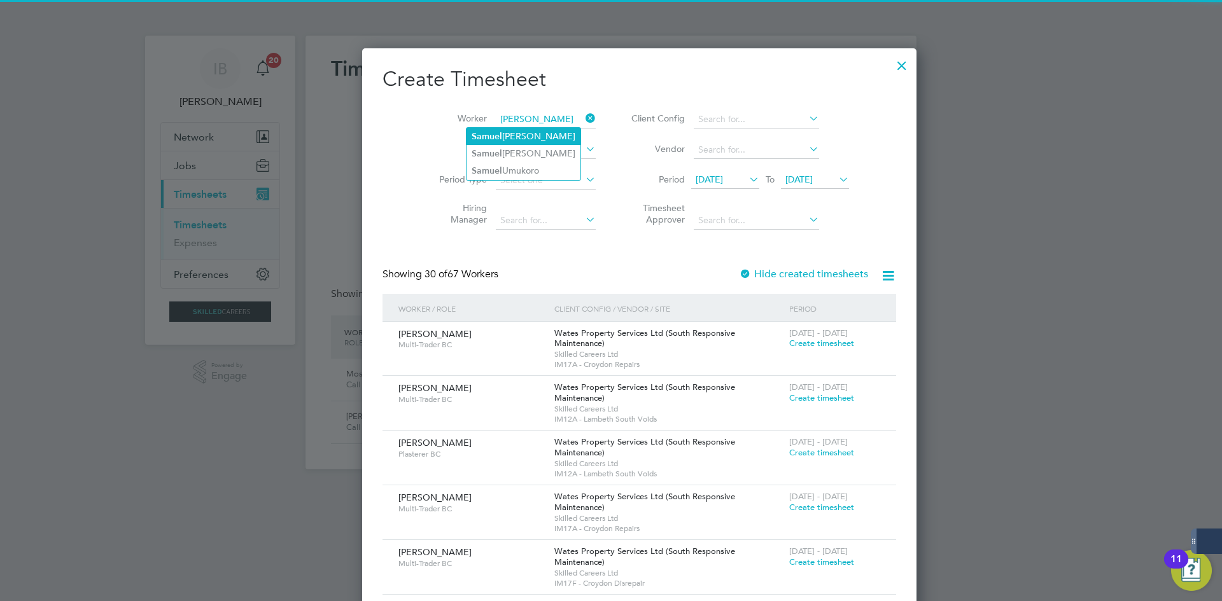
click at [500, 138] on b "l" at bounding box center [500, 136] width 3 height 11
type input "[PERSON_NAME]"
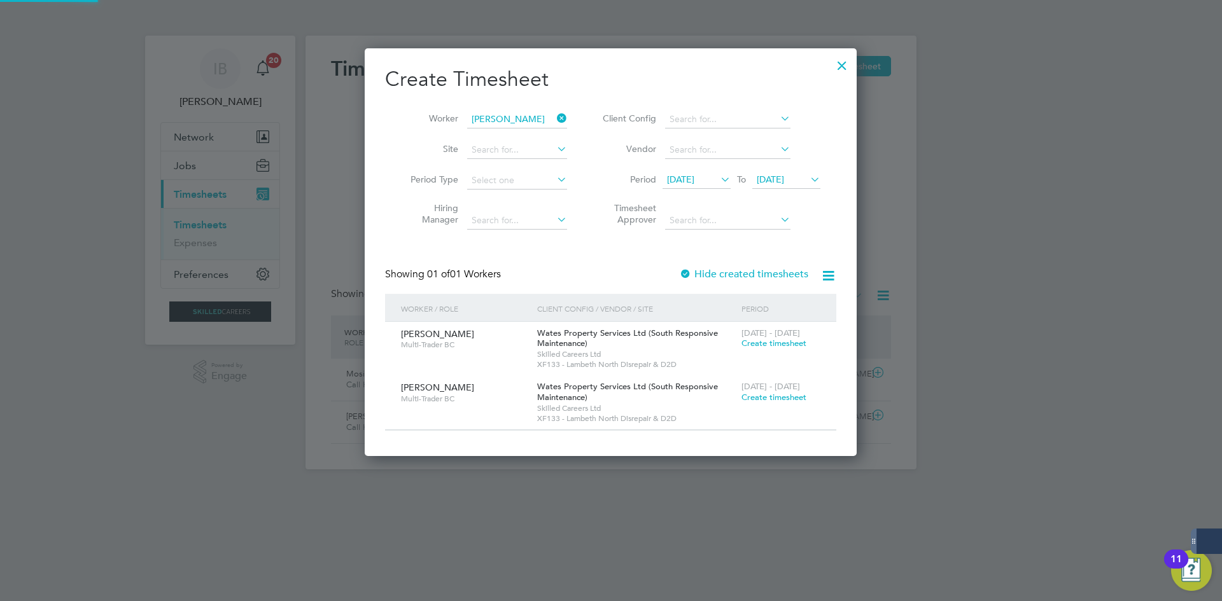
scroll to position [408, 492]
click at [708, 270] on label "Hide created timesheets" at bounding box center [743, 274] width 129 height 13
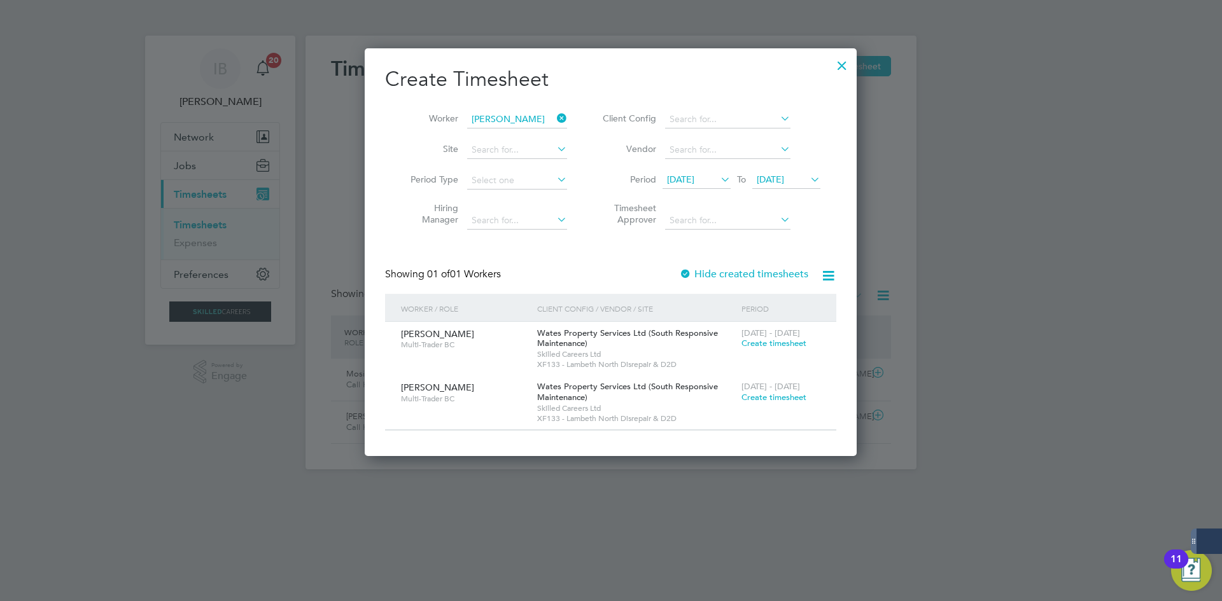
click at [846, 66] on div at bounding box center [841, 62] width 23 height 23
